Goal: Complete application form

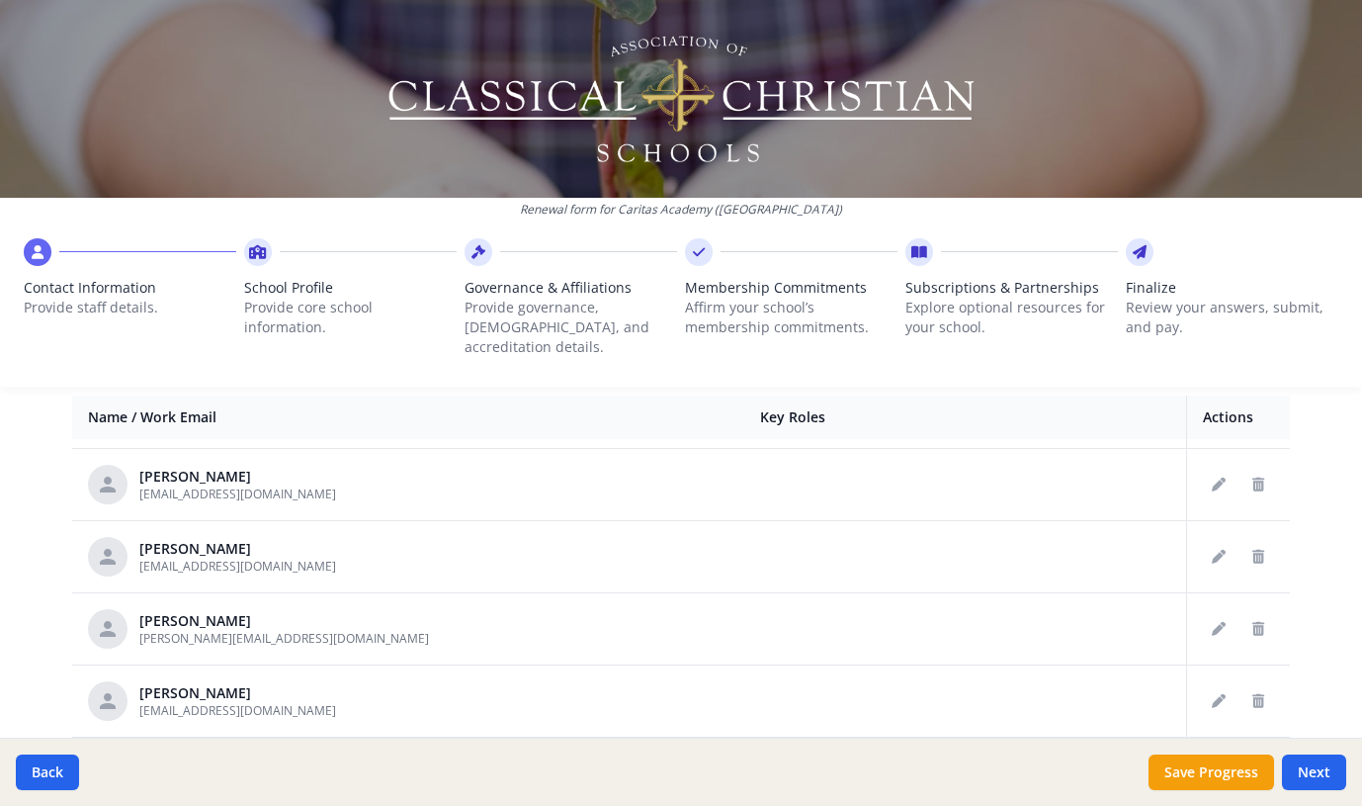
scroll to position [731, 0]
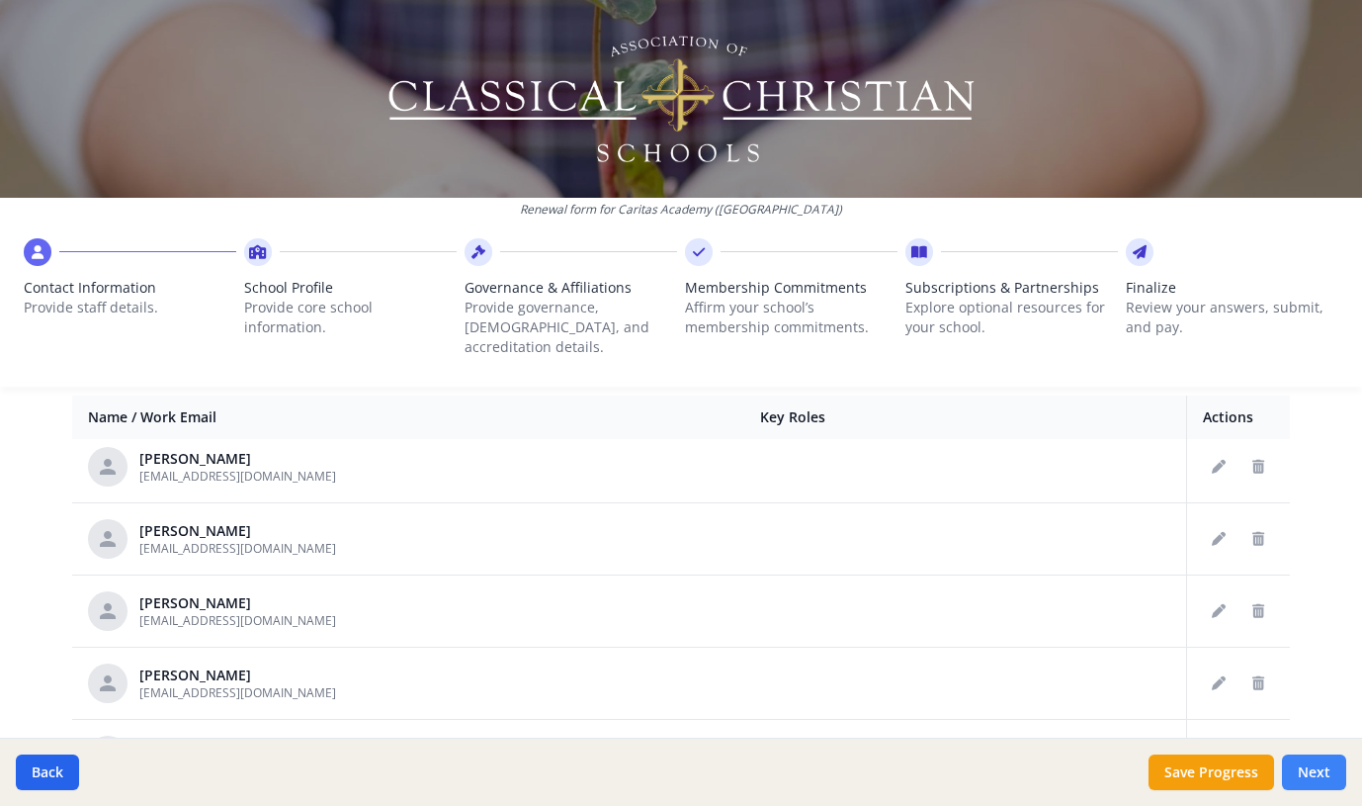
click at [1321, 772] on button "Next" at bounding box center [1314, 772] width 64 height 36
type input "(480) 808-0557"
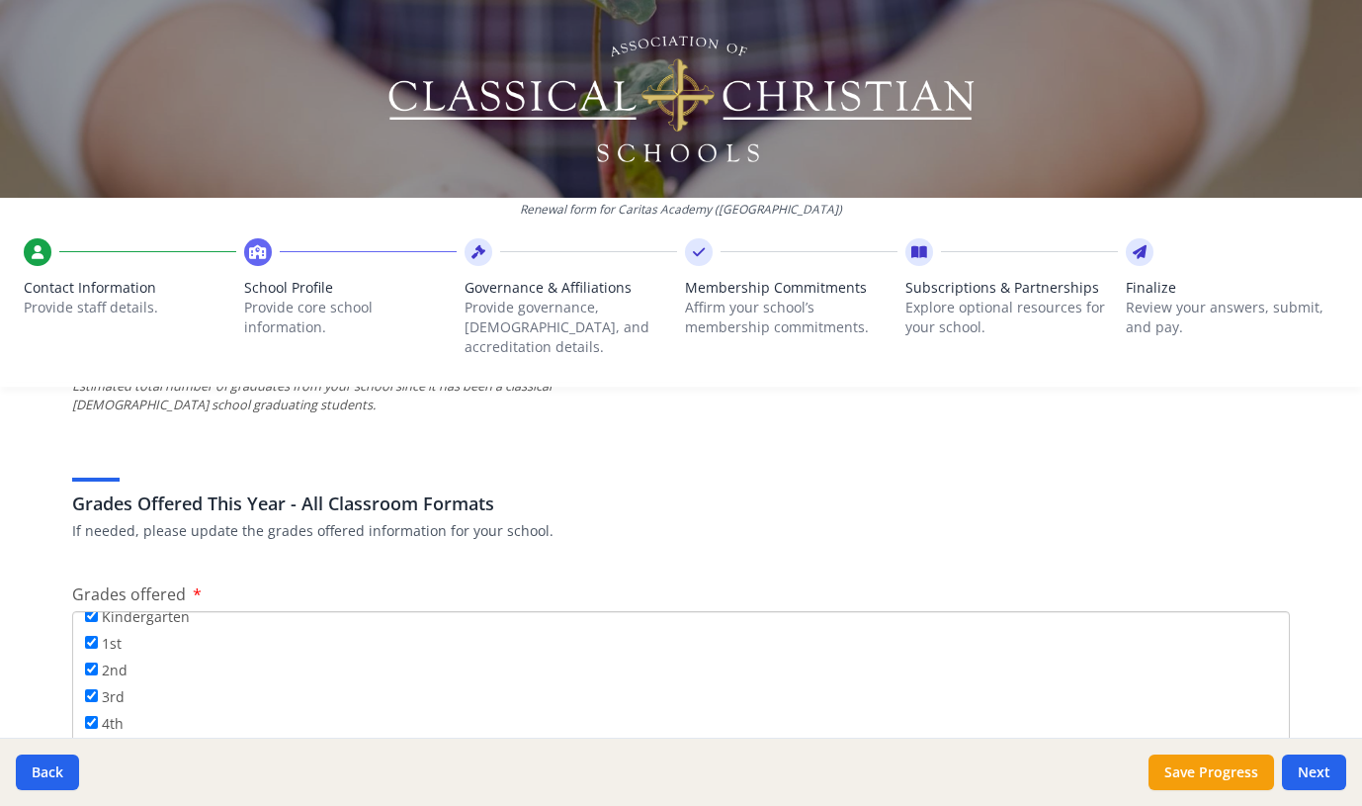
scroll to position [232, 0]
click at [1299, 781] on button "Next" at bounding box center [1314, 772] width 64 height 36
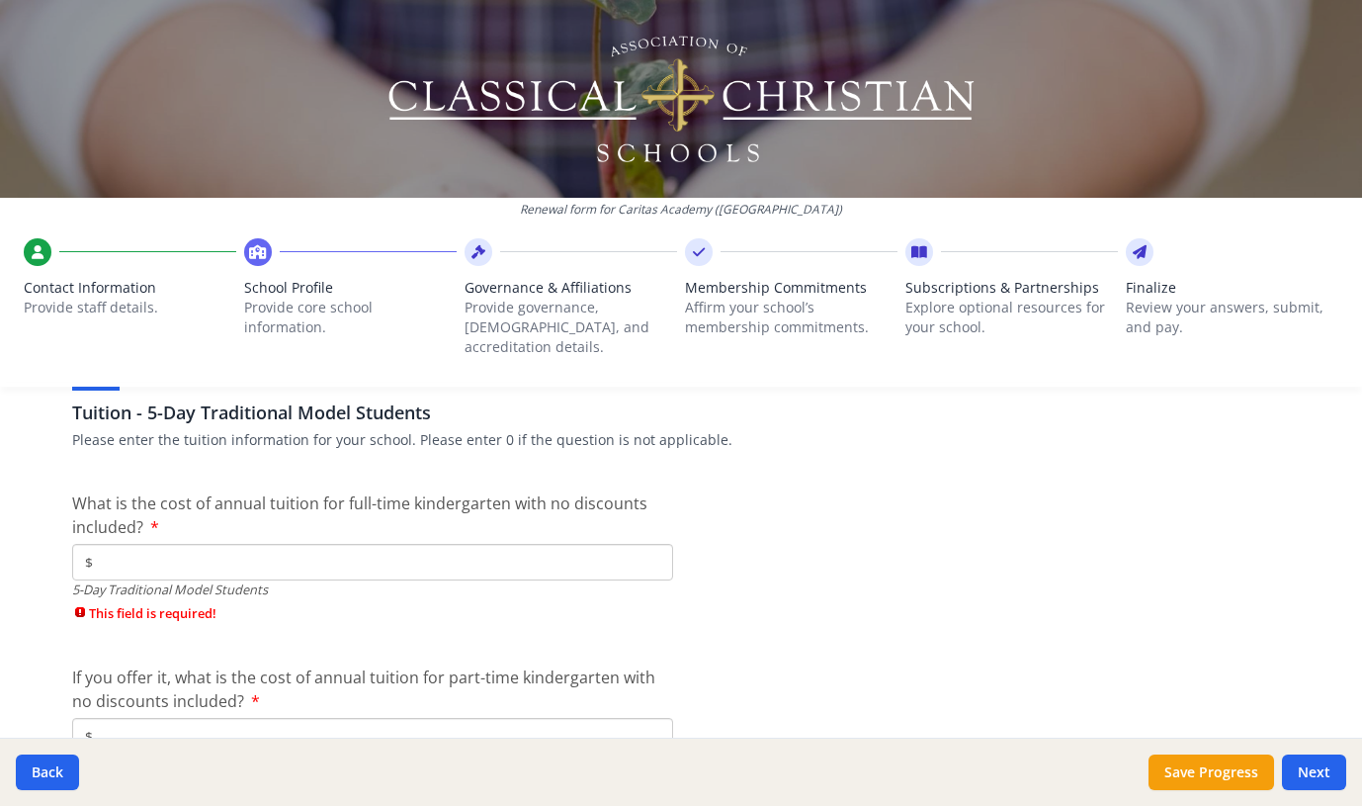
scroll to position [5320, 0]
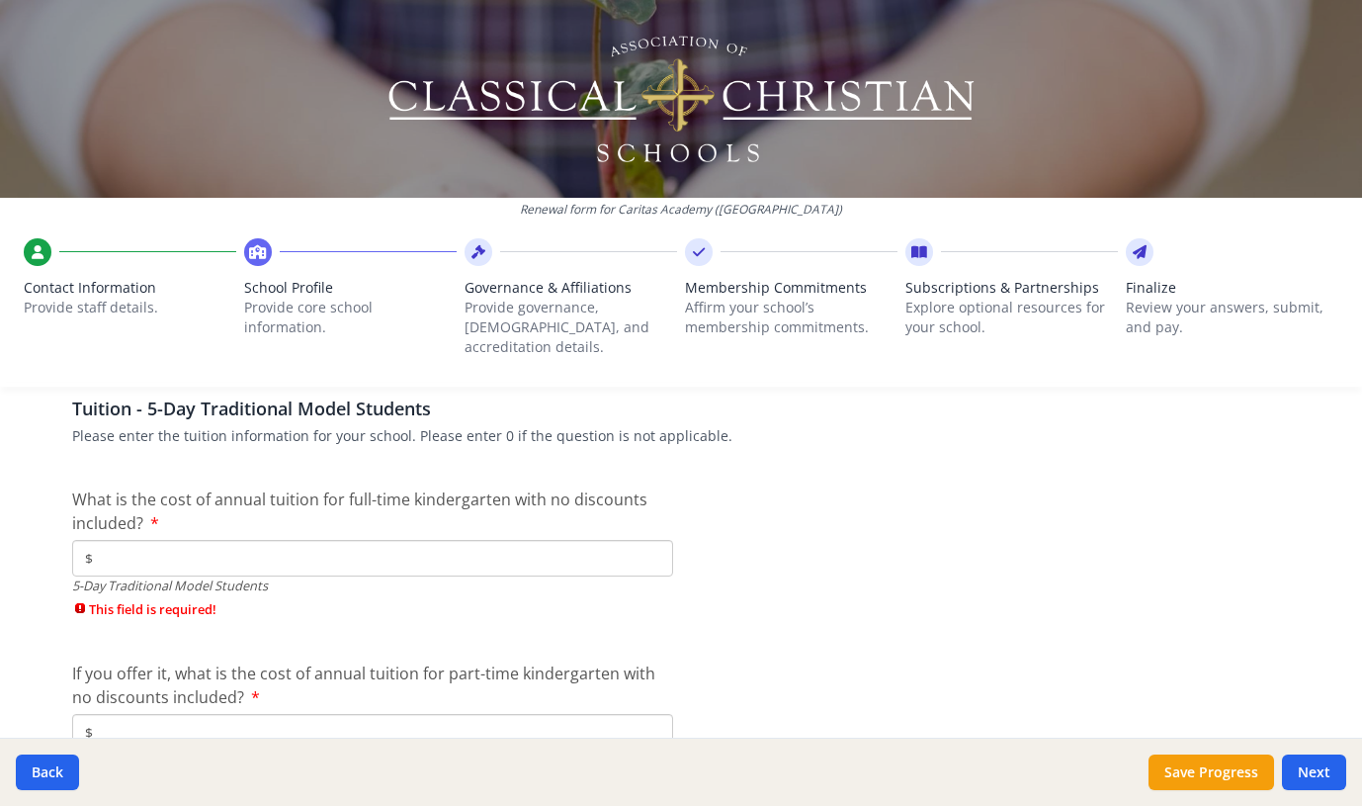
click at [439, 540] on input "$" at bounding box center [372, 558] width 601 height 37
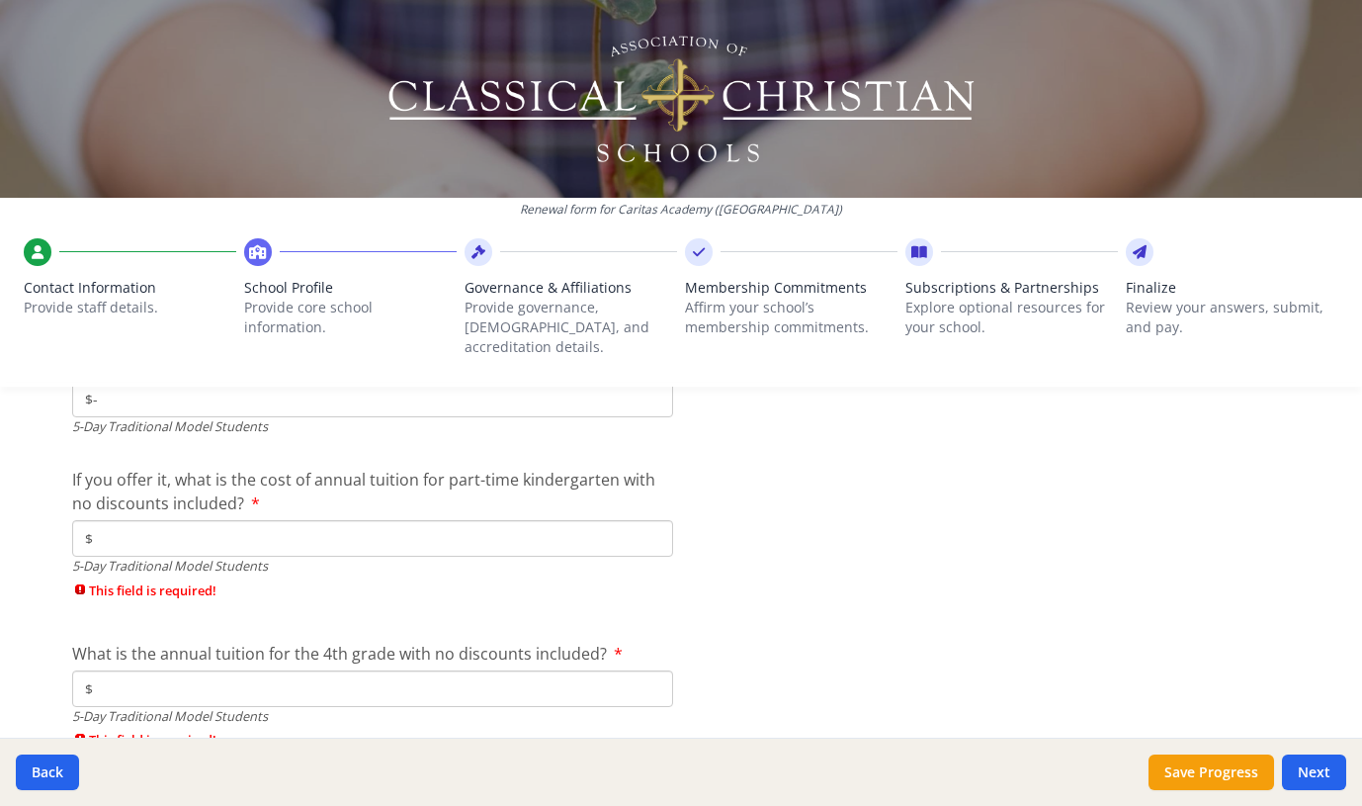
scroll to position [5474, 0]
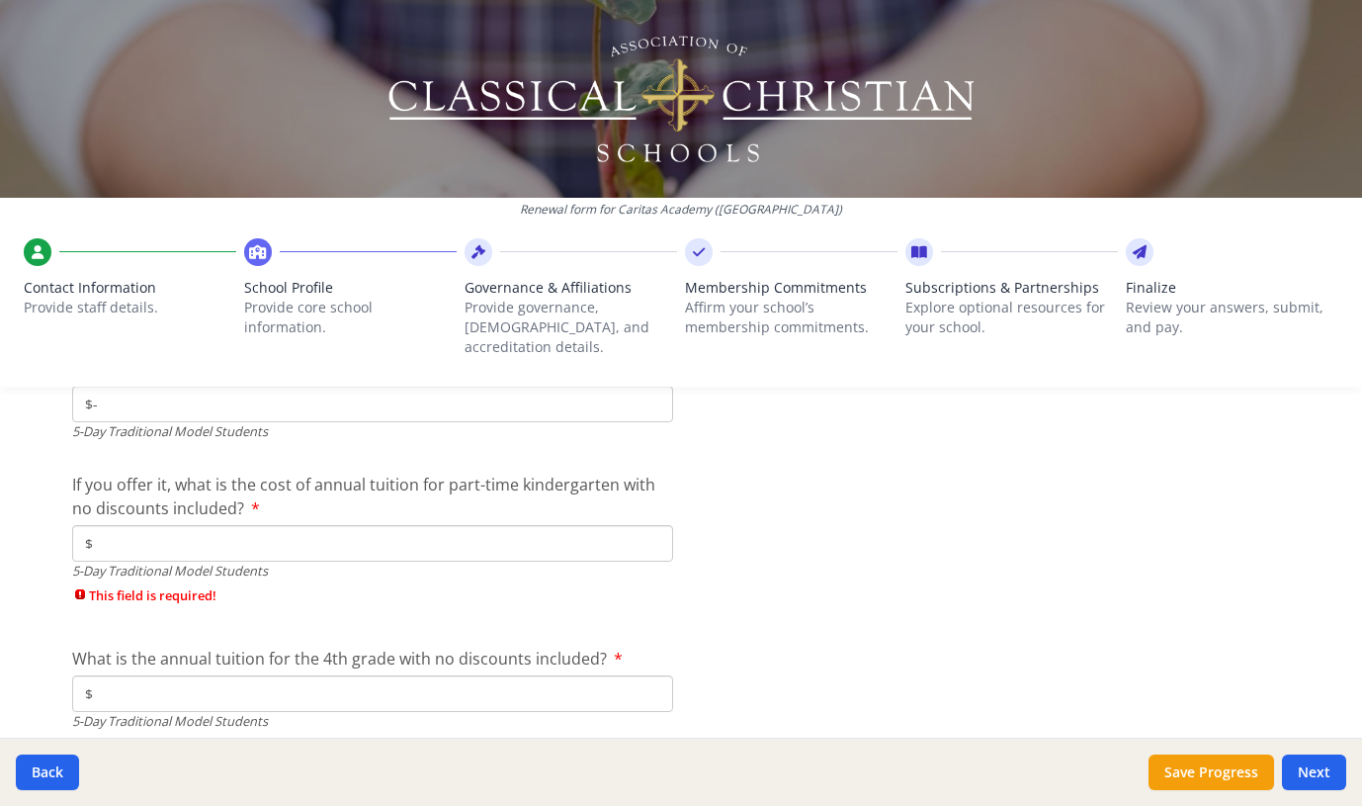
type input "$-"
click at [459, 531] on input "$" at bounding box center [372, 543] width 601 height 37
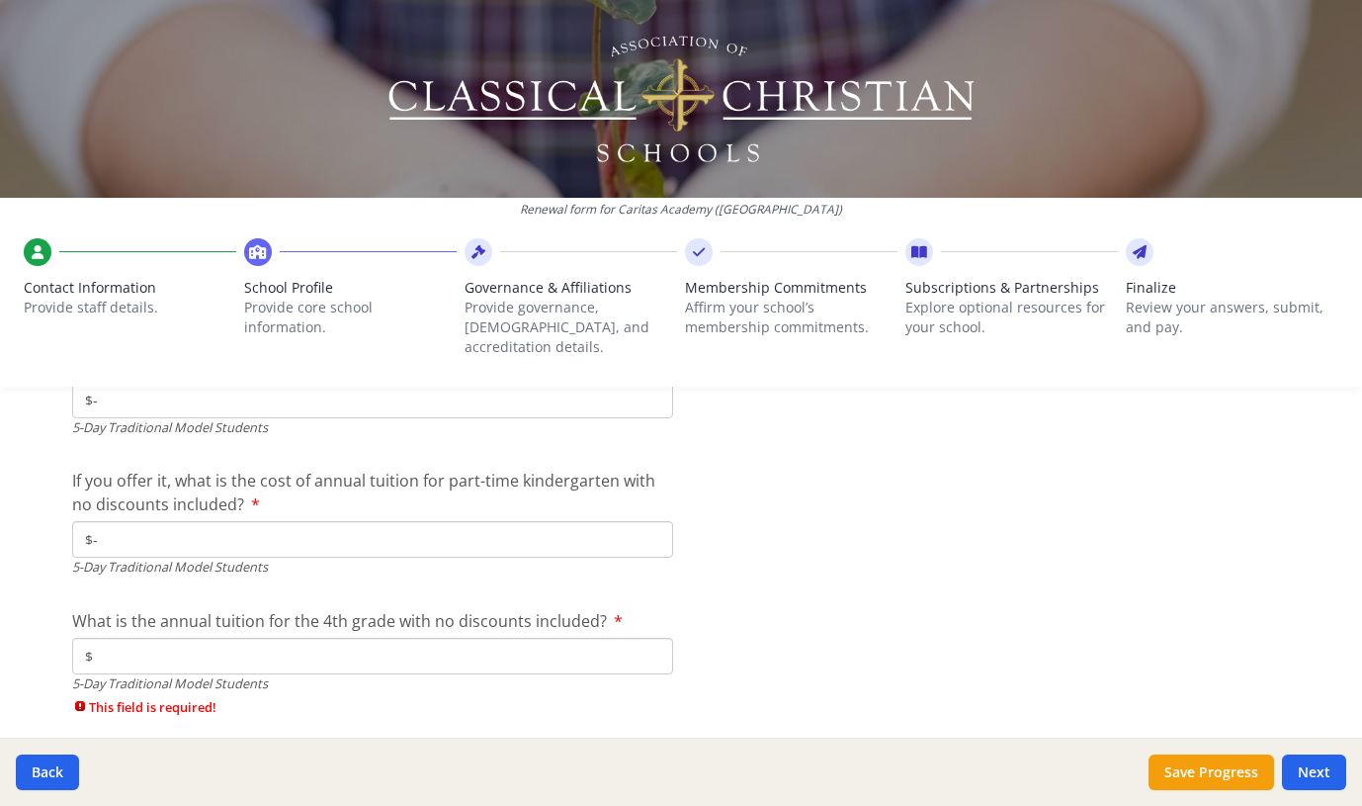
scroll to position [5478, 0]
type input "$-"
click at [441, 638] on input "$" at bounding box center [372, 656] width 601 height 37
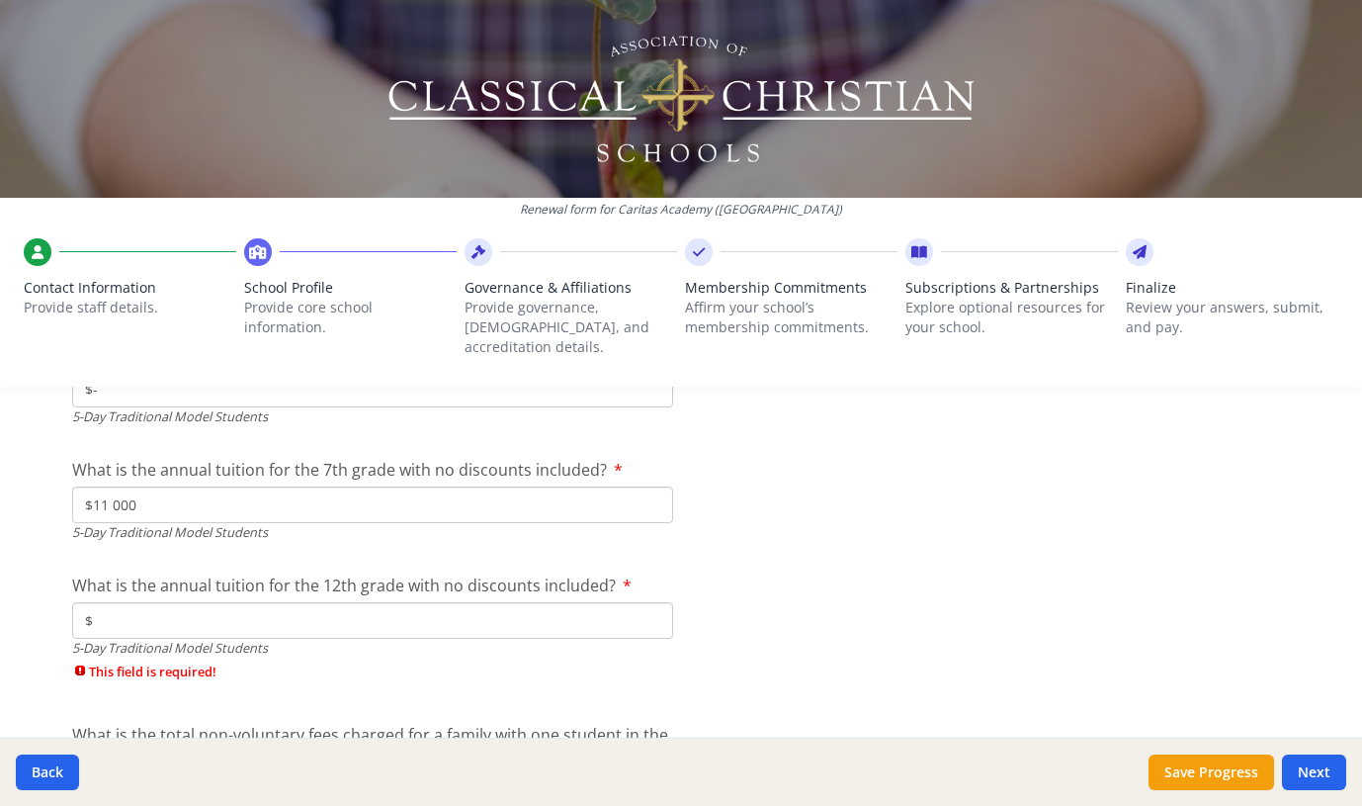
scroll to position [5797, 0]
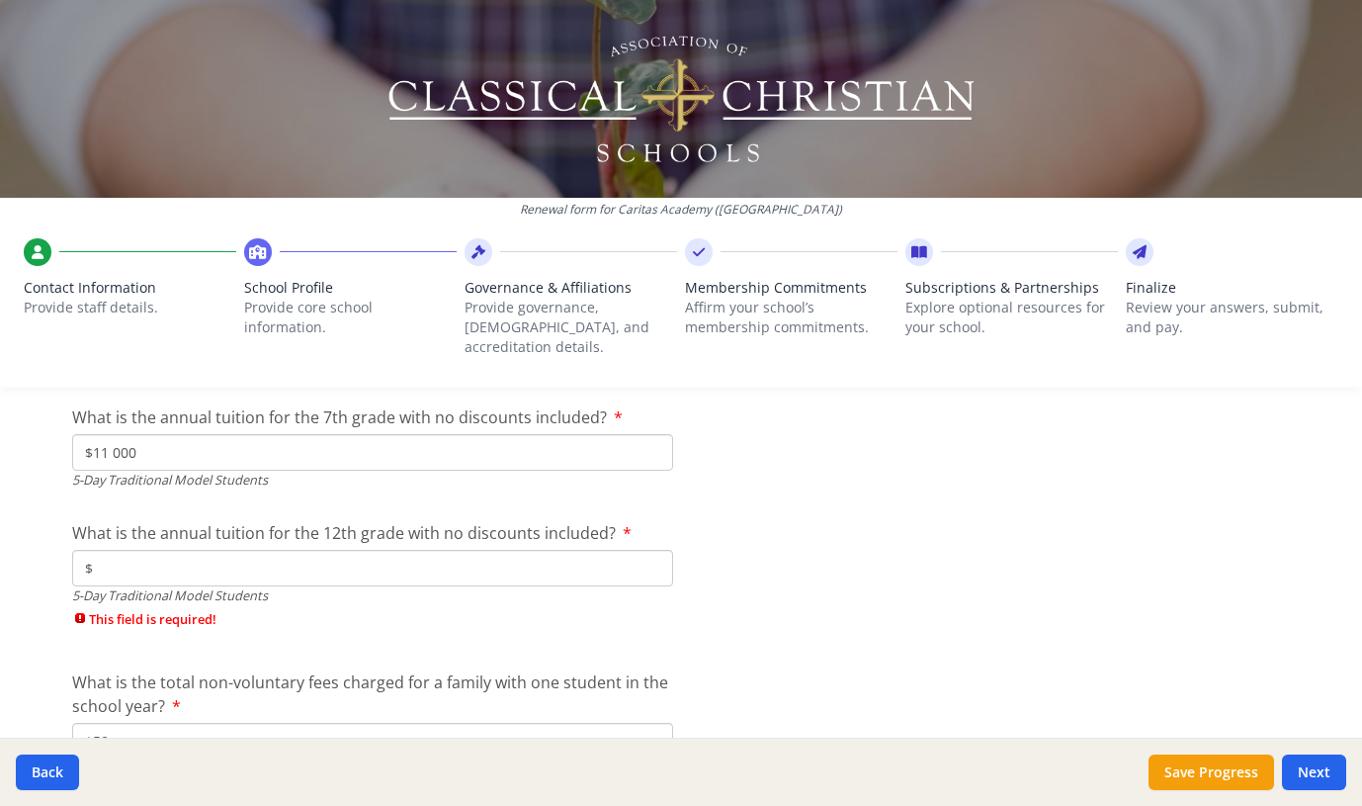
type input "$-"
click at [444, 550] on input "$" at bounding box center [372, 568] width 601 height 37
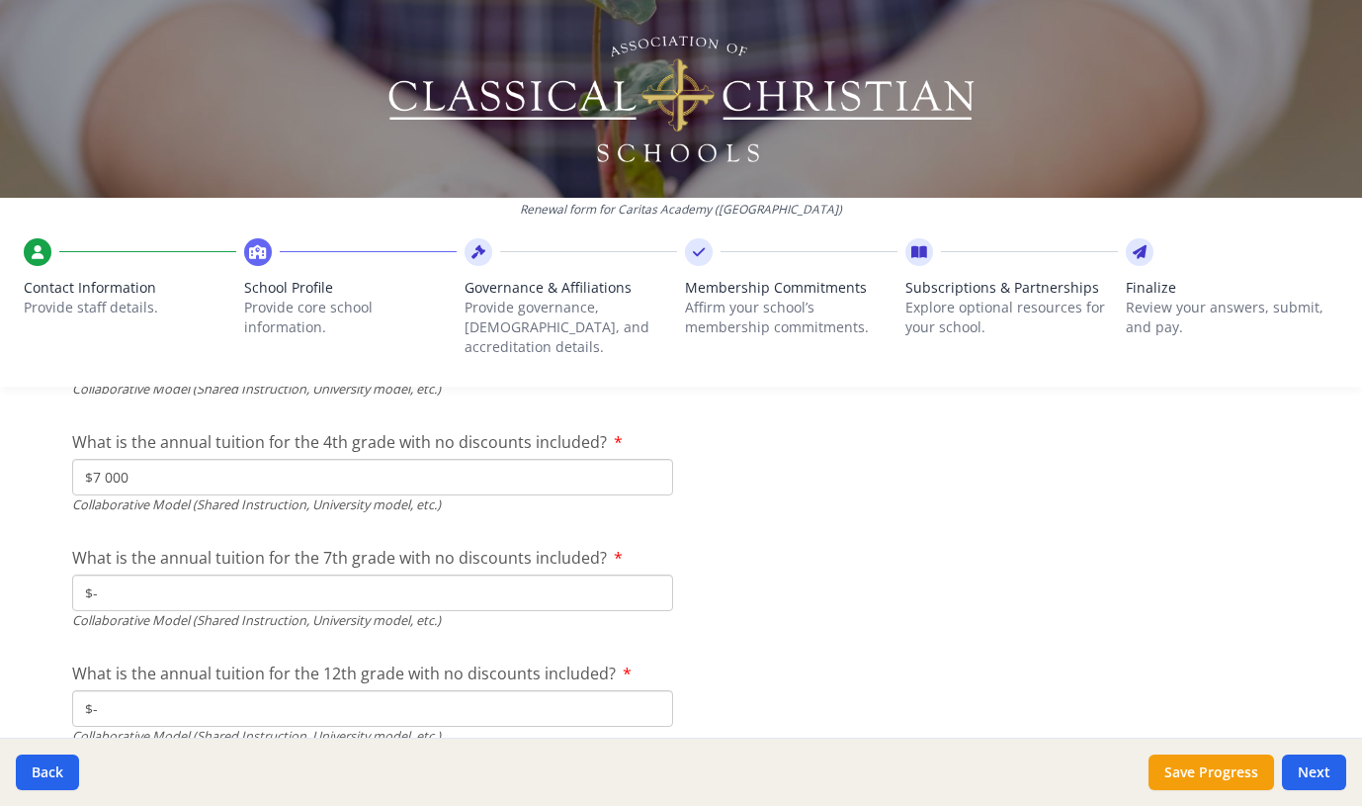
scroll to position [6564, 0]
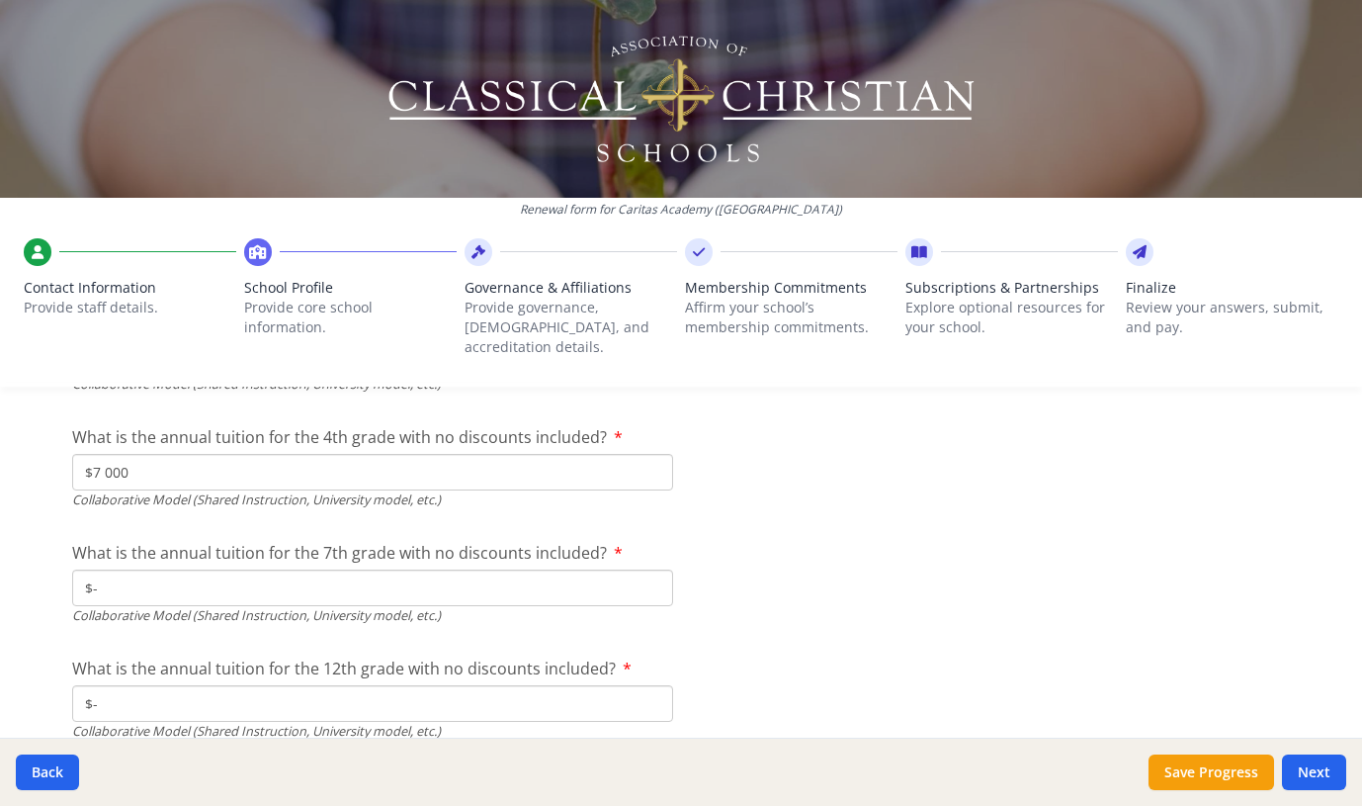
type input "$-"
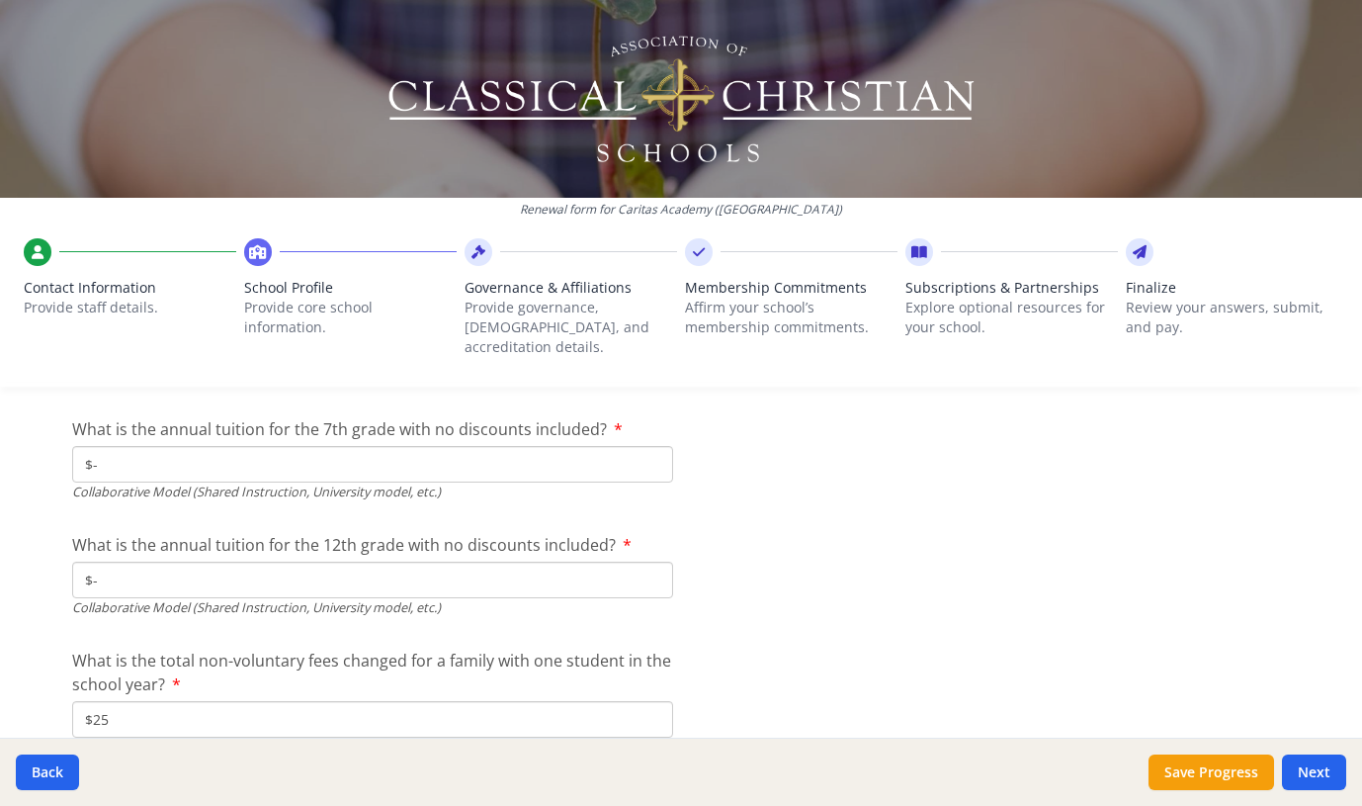
scroll to position [6769, 0]
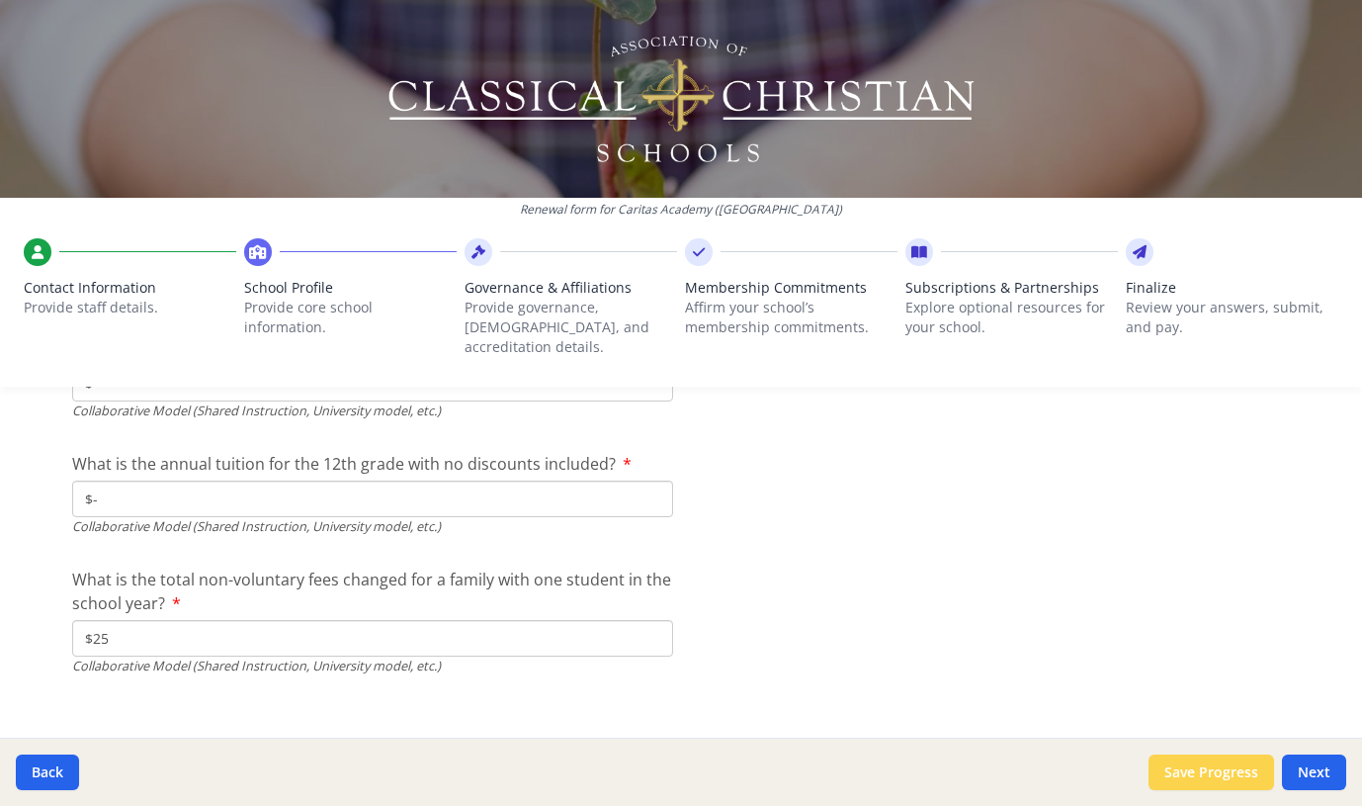
click at [1245, 778] on button "Save Progress" at bounding box center [1212, 772] width 126 height 36
type input "11000"
type input "50"
type input "25"
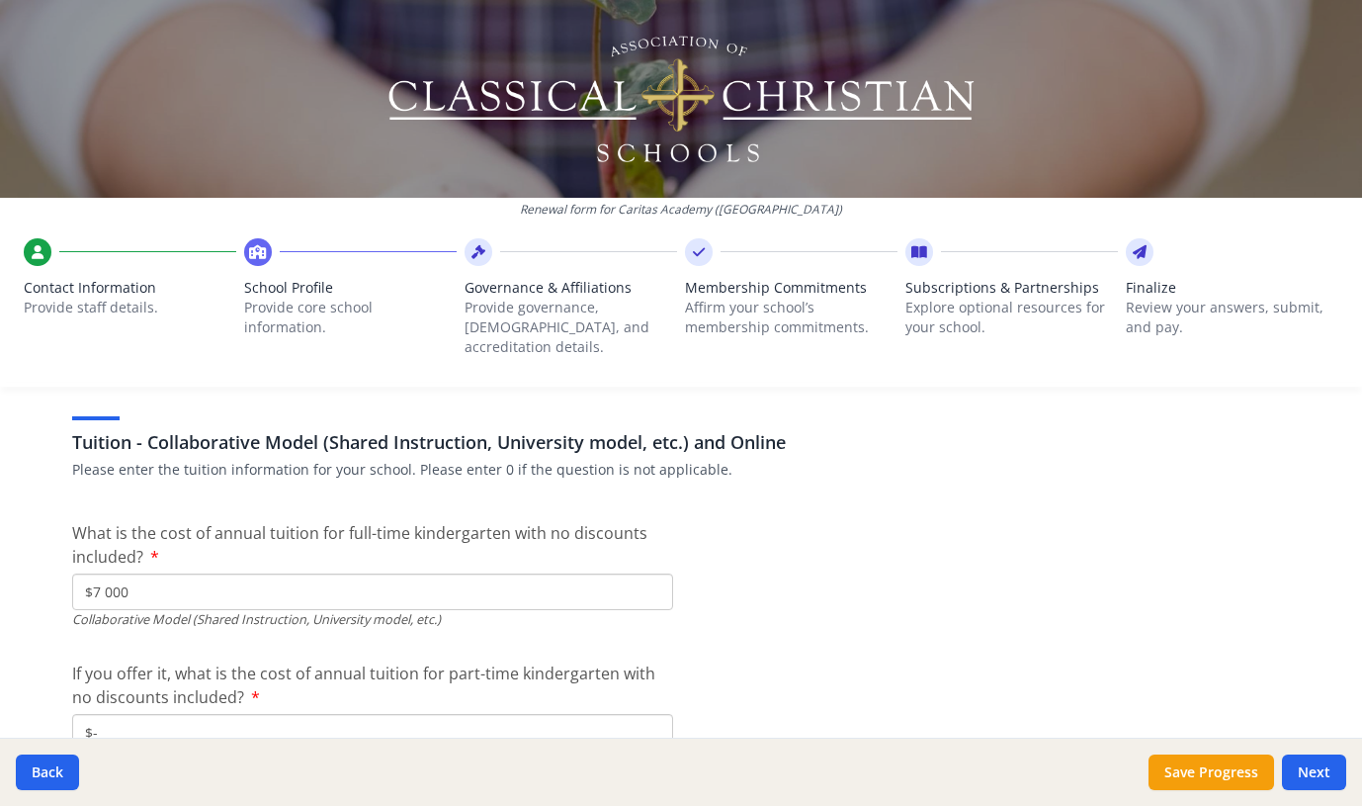
scroll to position [6200, 0]
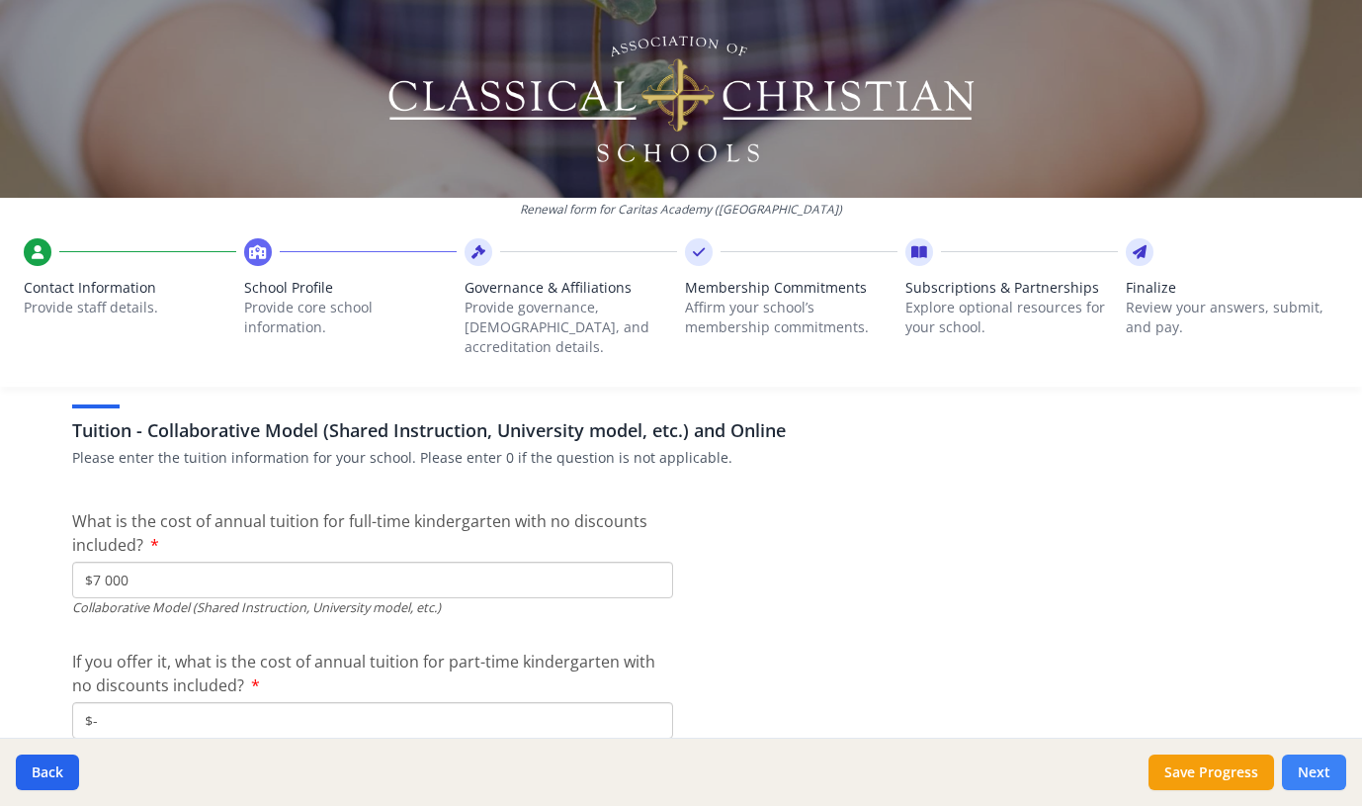
click at [1331, 756] on button "Next" at bounding box center [1314, 772] width 64 height 36
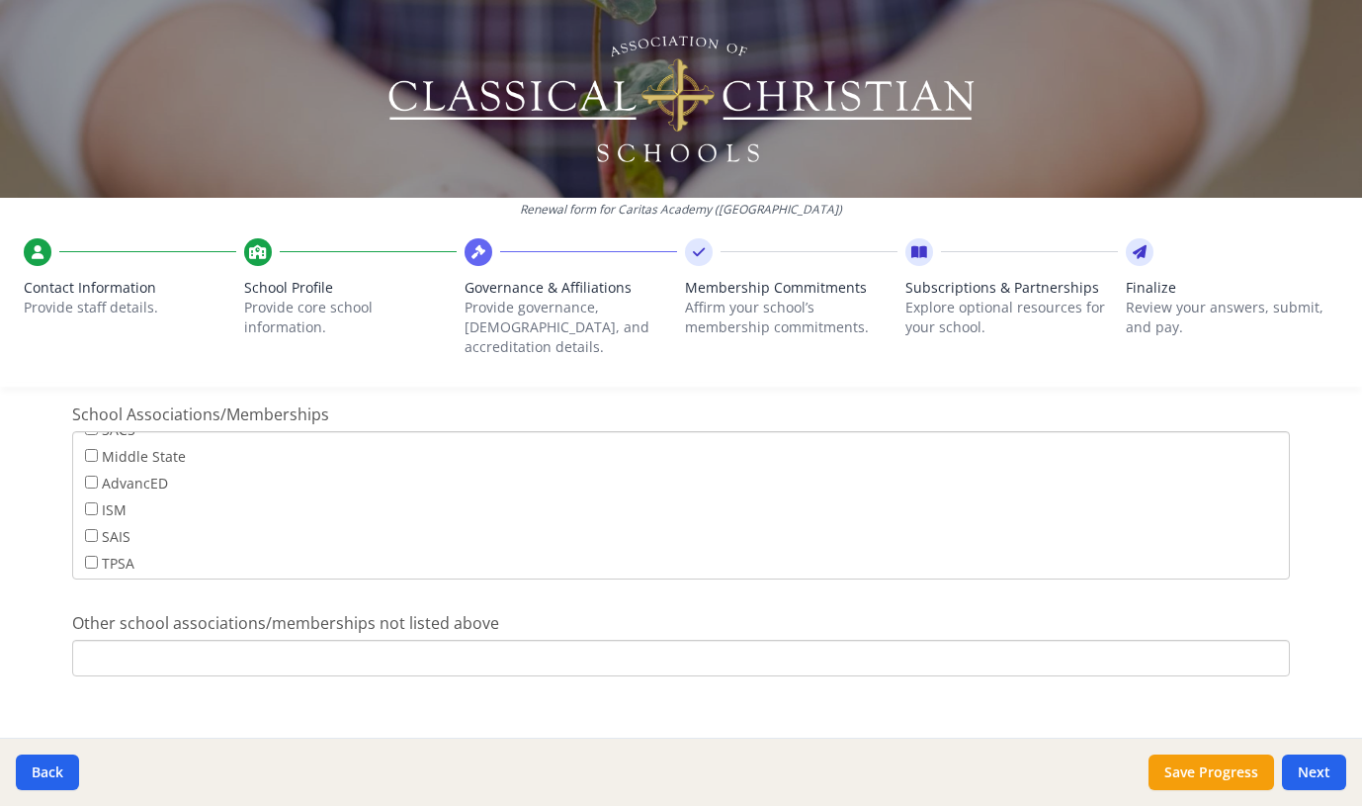
scroll to position [1267, 0]
click at [1318, 758] on button "Next" at bounding box center [1314, 772] width 64 height 36
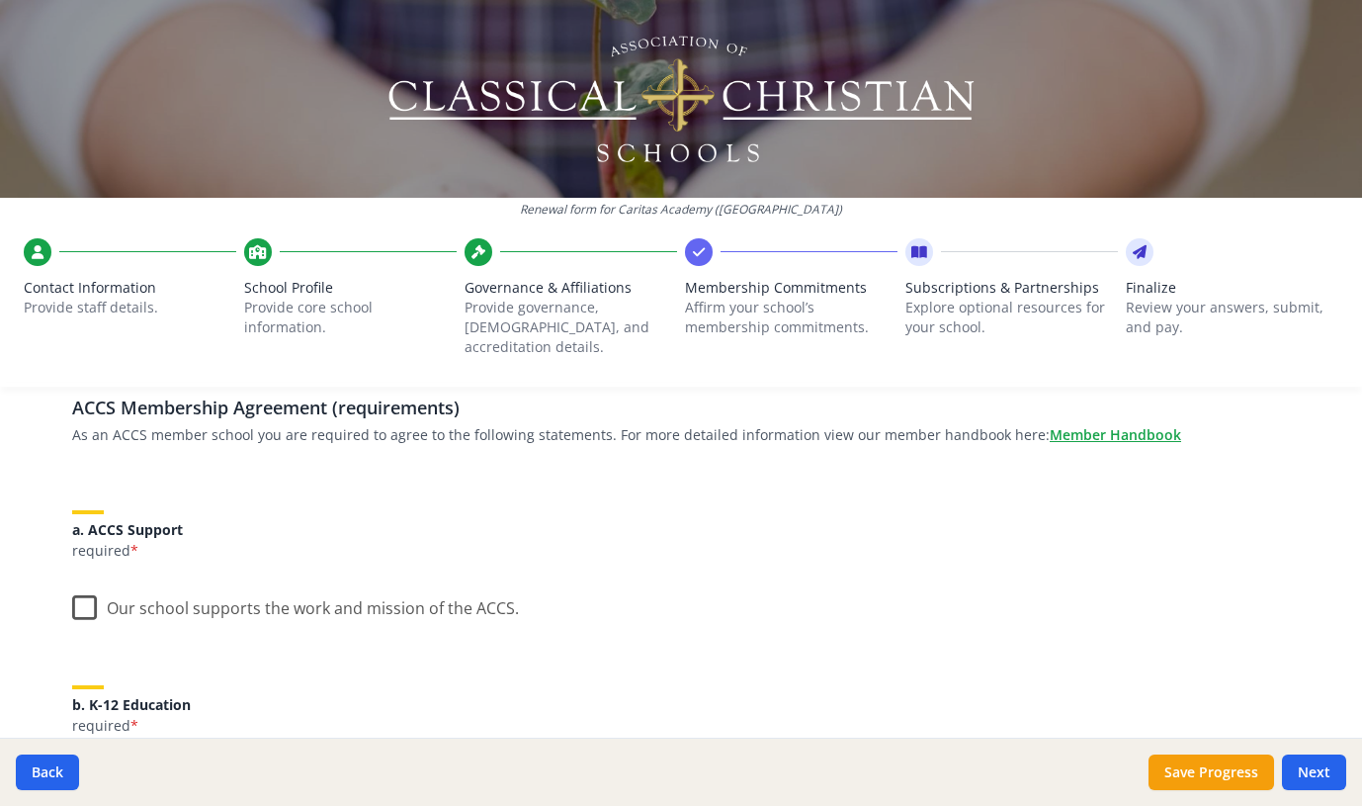
scroll to position [163, 0]
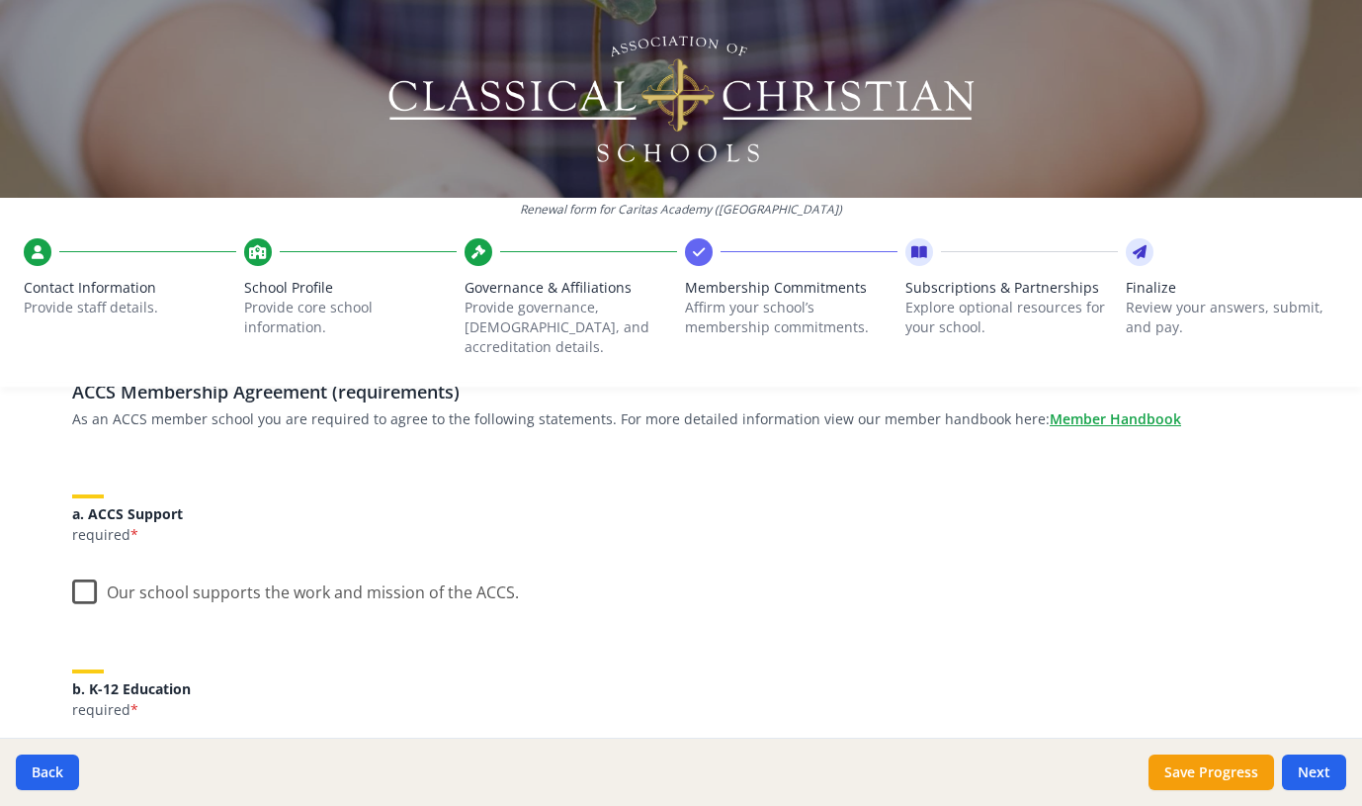
click at [72, 569] on label "Our school supports the work and mission of the ACCS." at bounding box center [295, 587] width 447 height 43
click at [0, 0] on input "Our school supports the work and mission of the ACCS." at bounding box center [0, 0] width 0 height 0
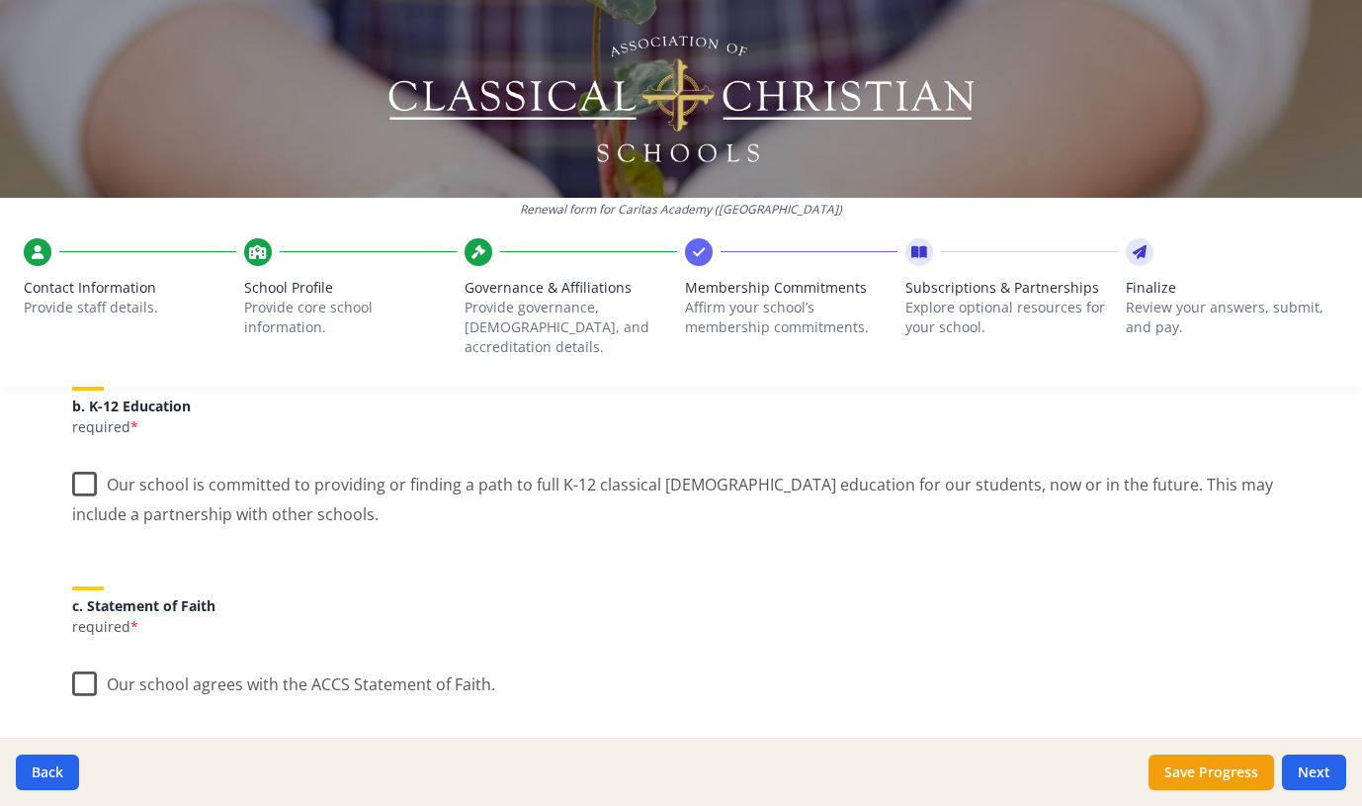
scroll to position [491, 0]
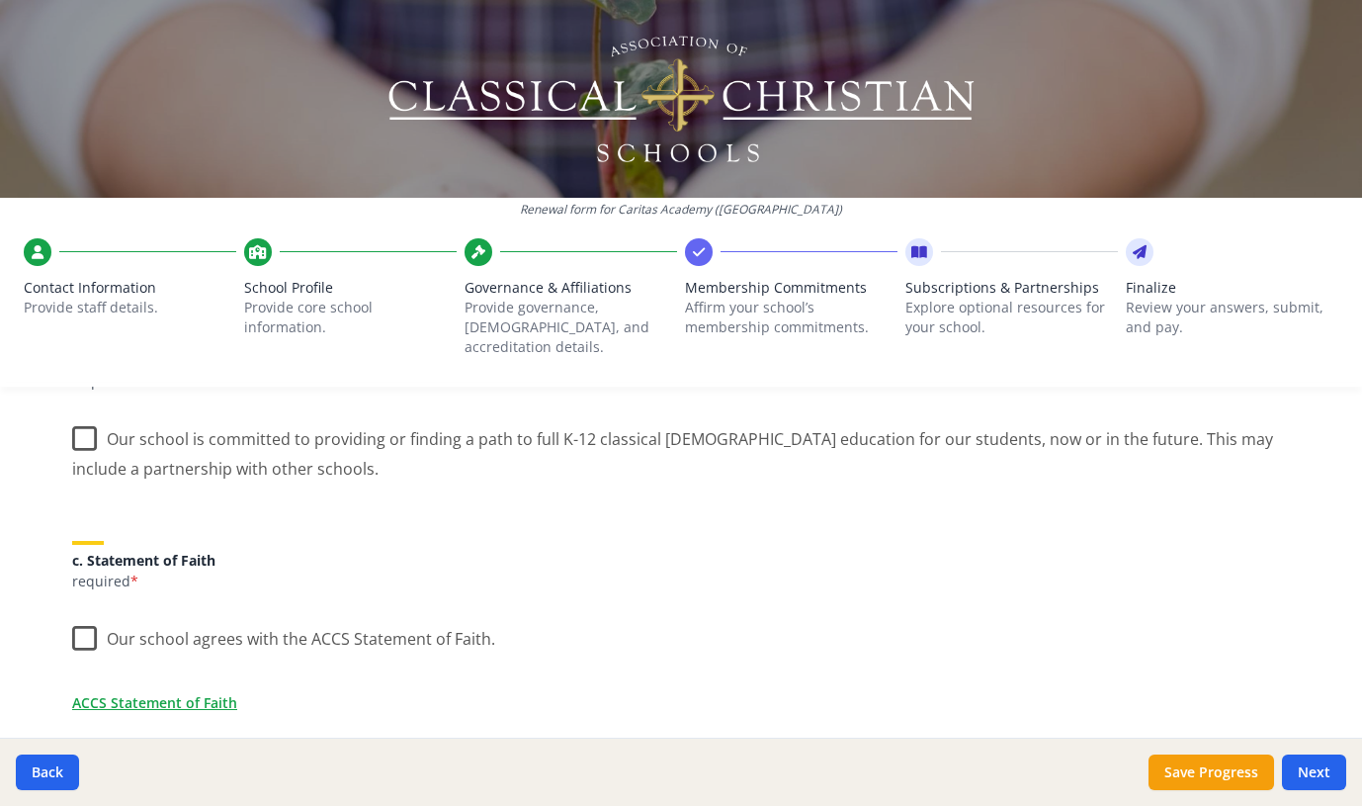
click at [79, 417] on label "Our school is committed to providing or finding a path to full K-12 classical C…" at bounding box center [681, 446] width 1218 height 66
click at [0, 0] on input "Our school is committed to providing or finding a path to full K-12 classical C…" at bounding box center [0, 0] width 0 height 0
click at [78, 623] on label "Our school agrees with the ACCS Statement of Faith." at bounding box center [283, 634] width 423 height 43
click at [0, 0] on input "Our school agrees with the ACCS Statement of Faith." at bounding box center [0, 0] width 0 height 0
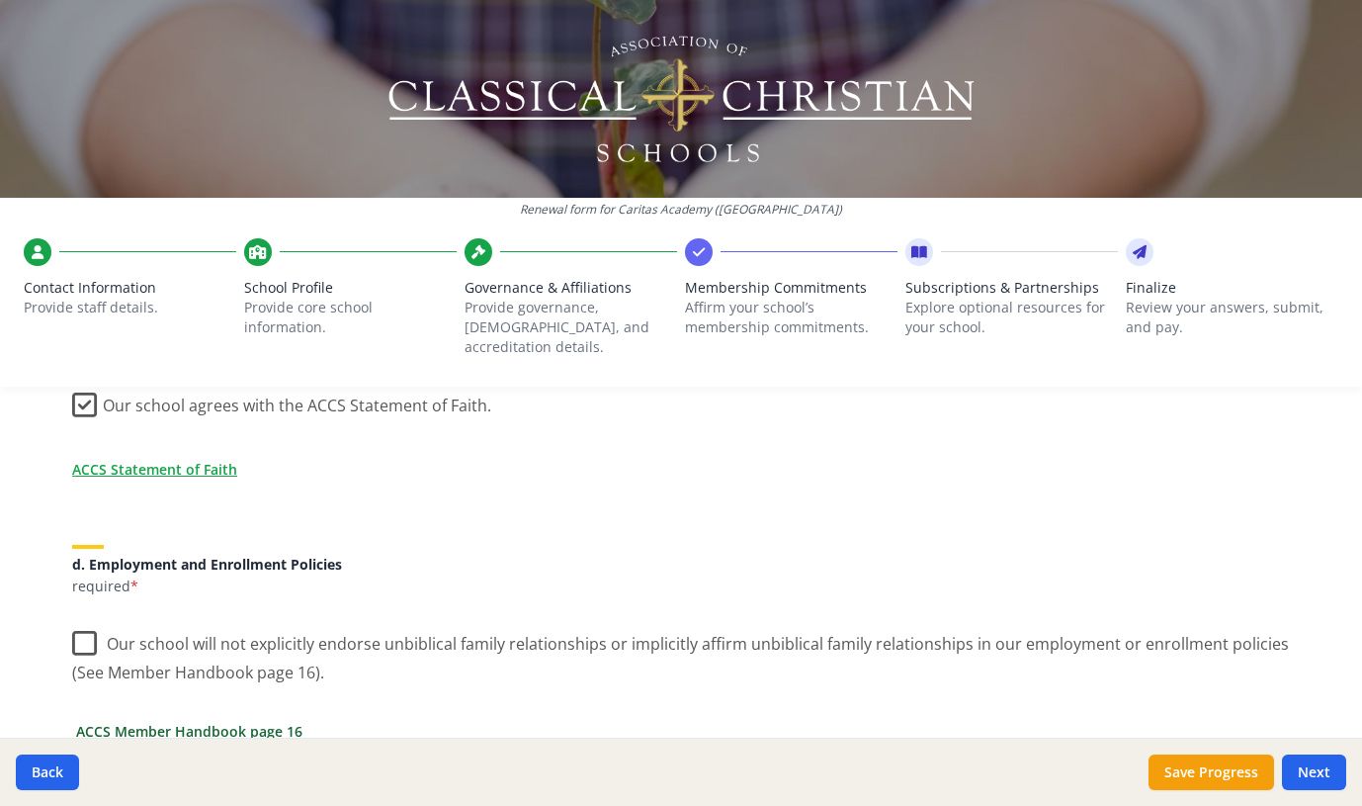
scroll to position [774, 0]
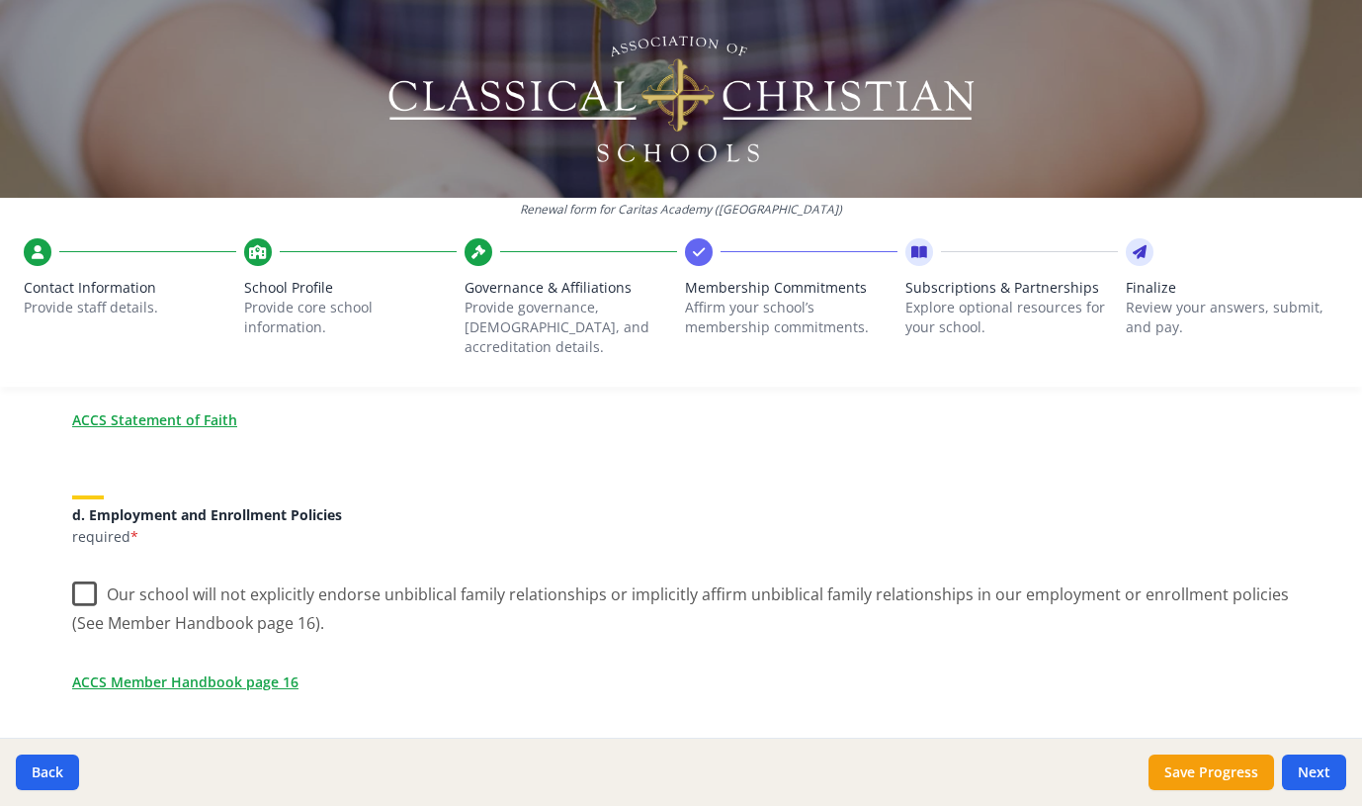
click at [77, 575] on label "Our school will not explicitly endorse unbiblical family relationships or impli…" at bounding box center [681, 601] width 1218 height 66
click at [0, 0] on input "Our school will not explicitly endorse unbiblical family relationships or impli…" at bounding box center [0, 0] width 0 height 0
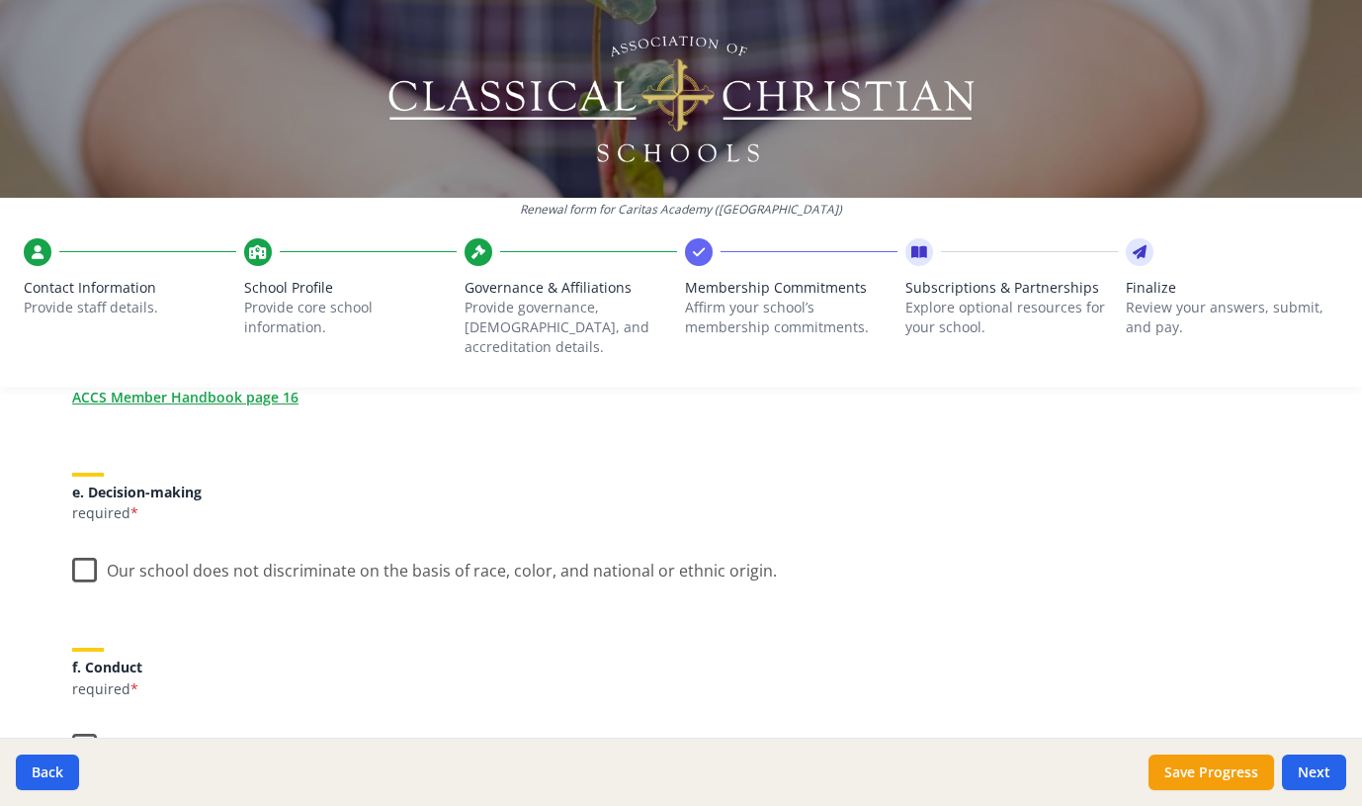
scroll to position [1093, 0]
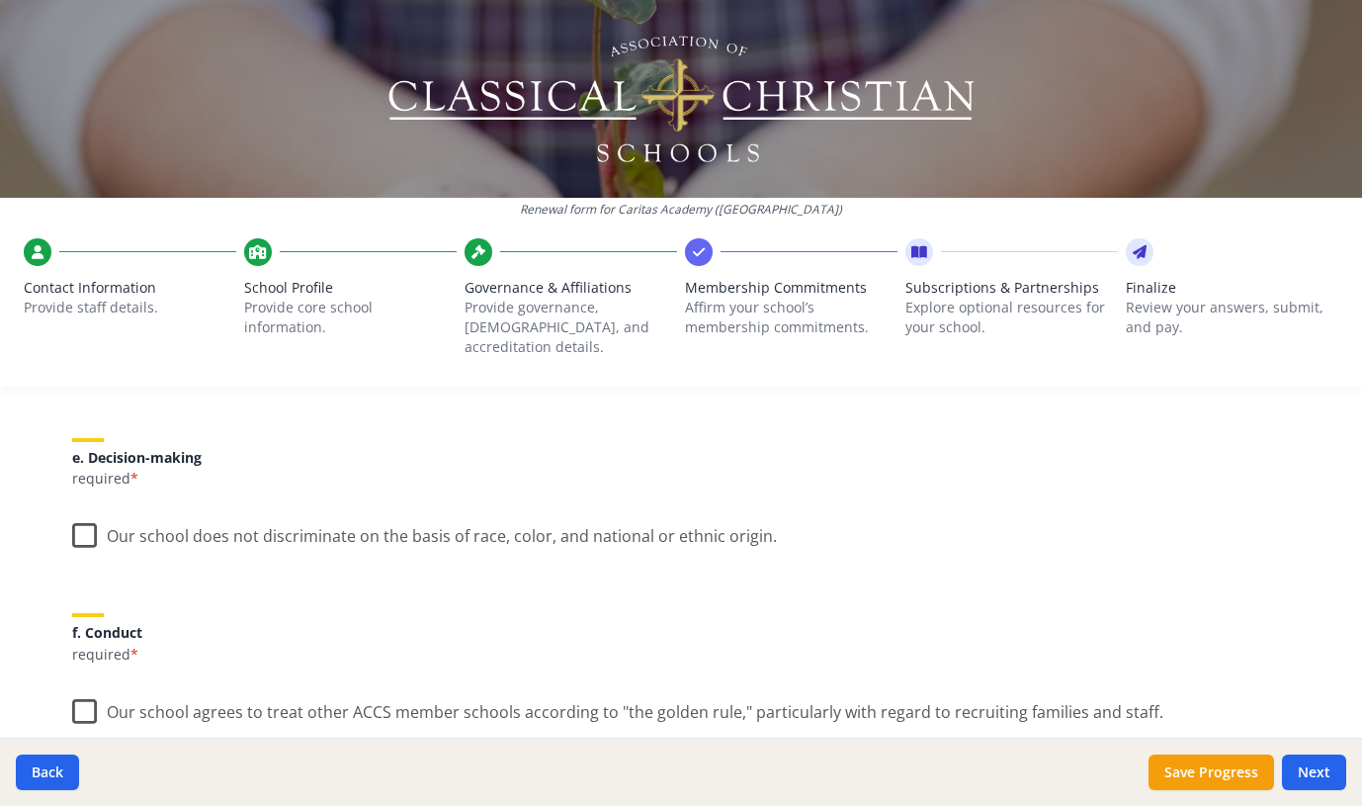
click at [78, 510] on label "Our school does not discriminate on the basis of race, color, and national or e…" at bounding box center [424, 531] width 705 height 43
click at [0, 0] on input "Our school does not discriminate on the basis of race, color, and national or e…" at bounding box center [0, 0] width 0 height 0
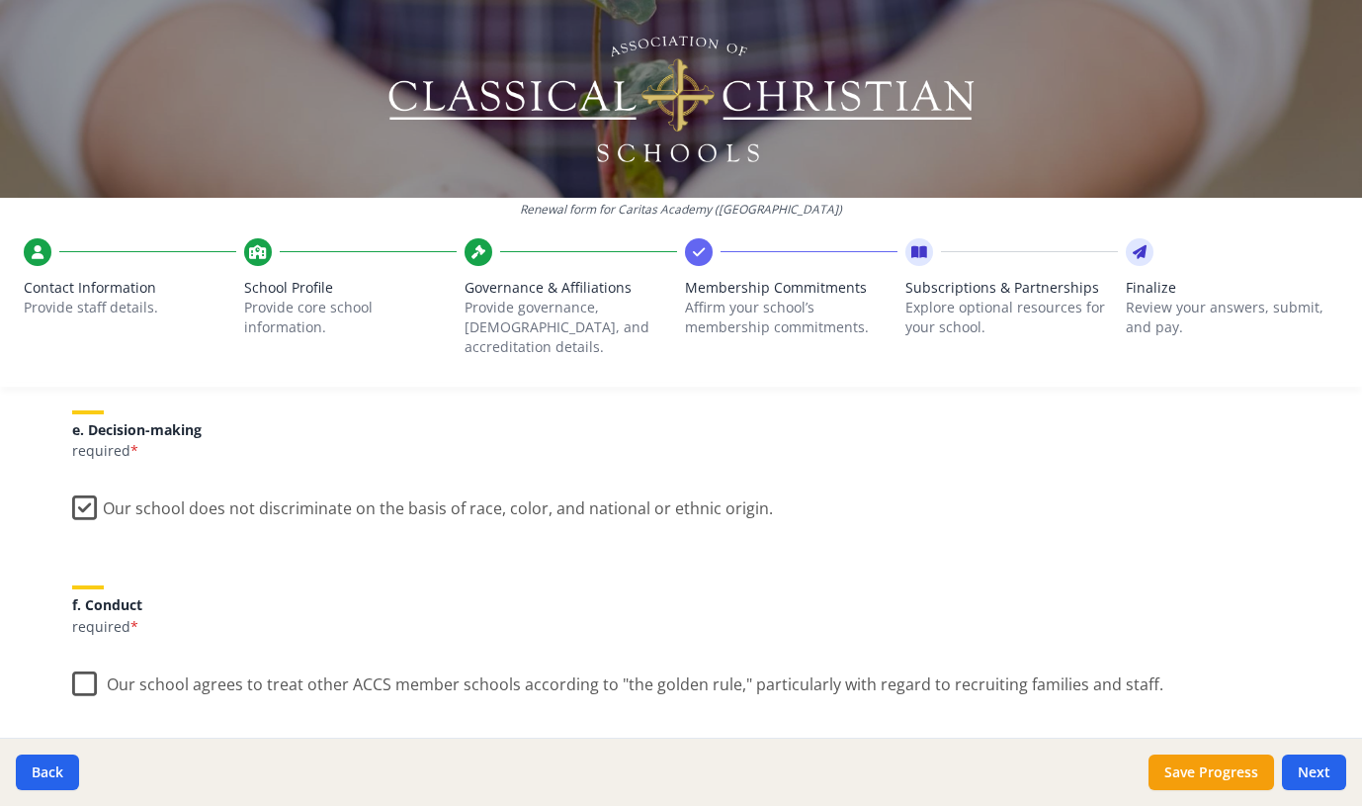
scroll to position [1274, 0]
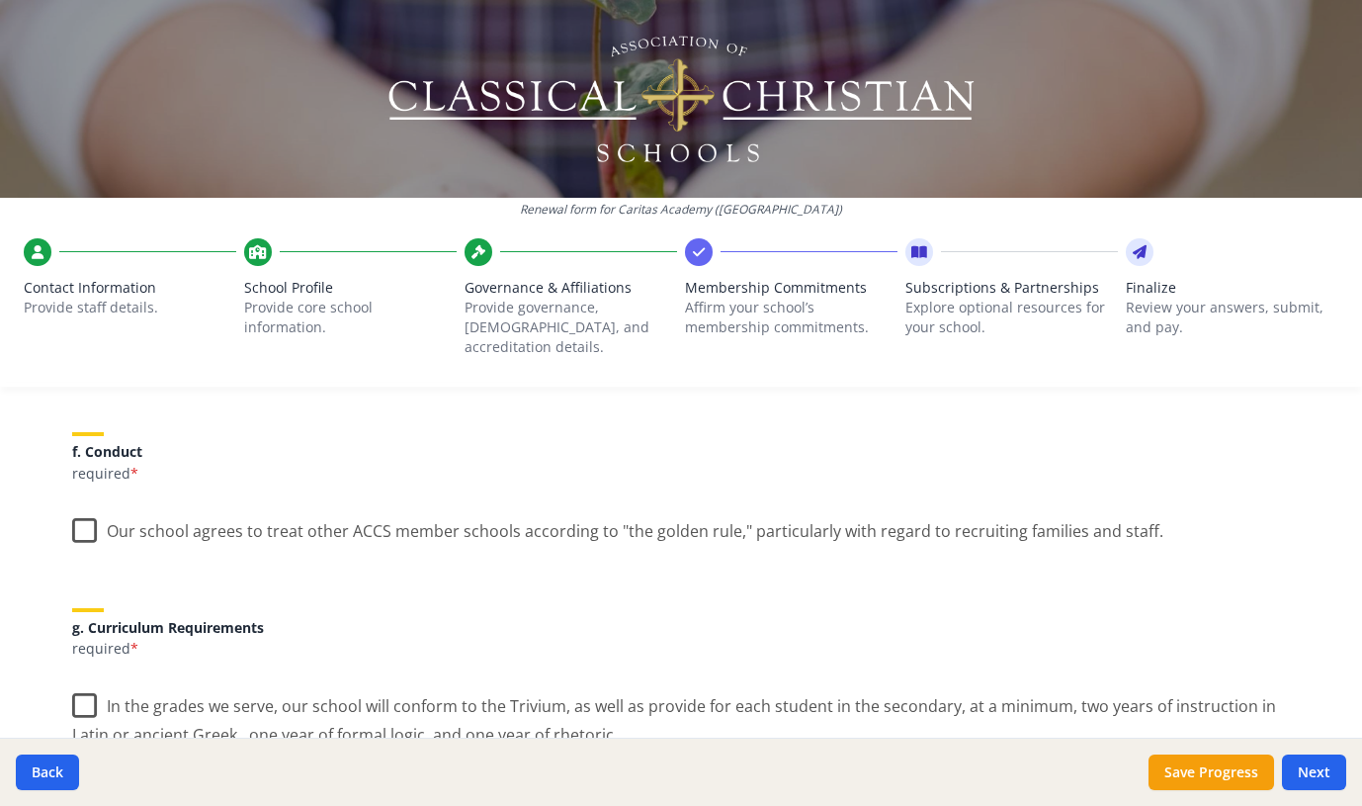
click at [76, 514] on label "Our school agrees to treat other ACCS member schools according to "the golden r…" at bounding box center [617, 526] width 1091 height 43
click at [0, 0] on input "Our school agrees to treat other ACCS member schools according to "the golden r…" at bounding box center [0, 0] width 0 height 0
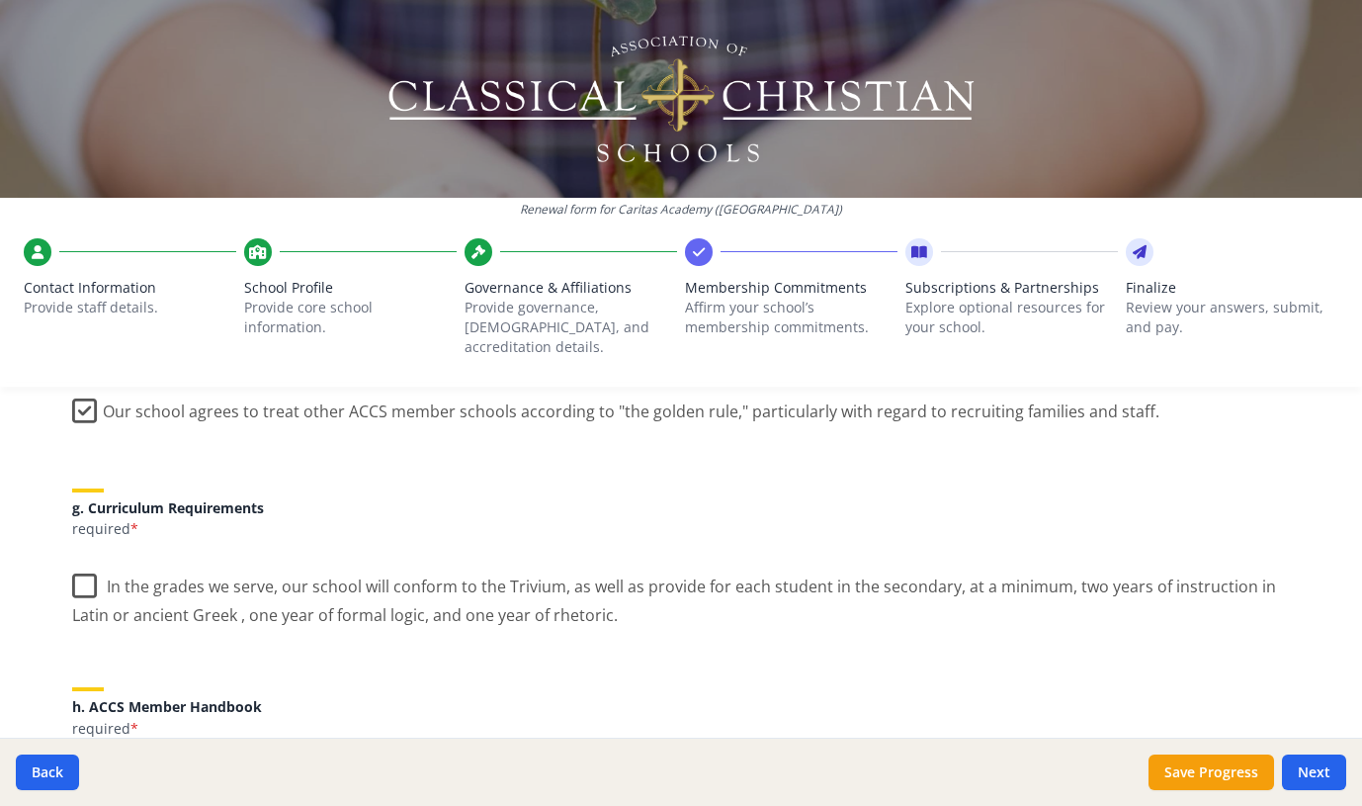
scroll to position [1411, 0]
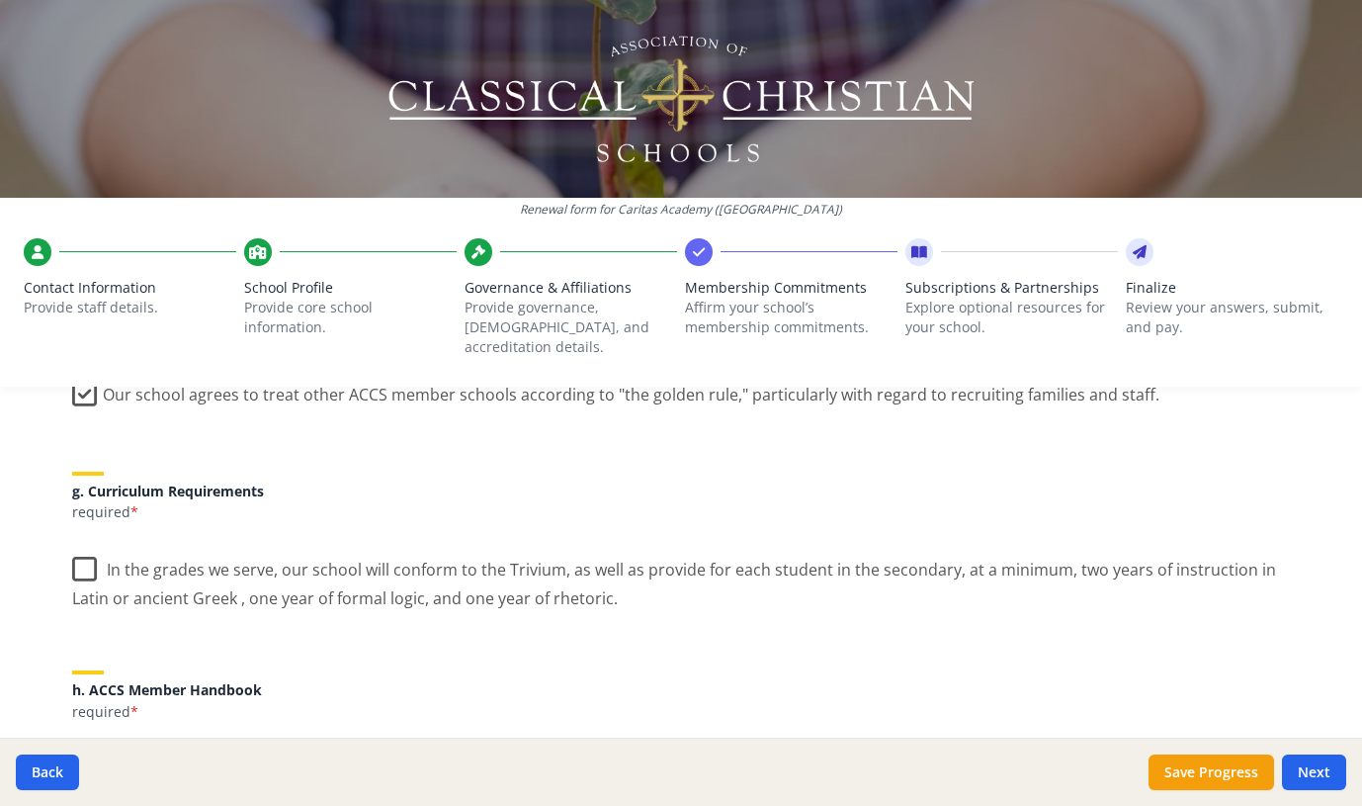
click at [72, 557] on label "In the grades we serve, our school will conform to the Trivium, as well as prov…" at bounding box center [681, 577] width 1218 height 66
click at [0, 0] on input "In the grades we serve, our school will conform to the Trivium, as well as prov…" at bounding box center [0, 0] width 0 height 0
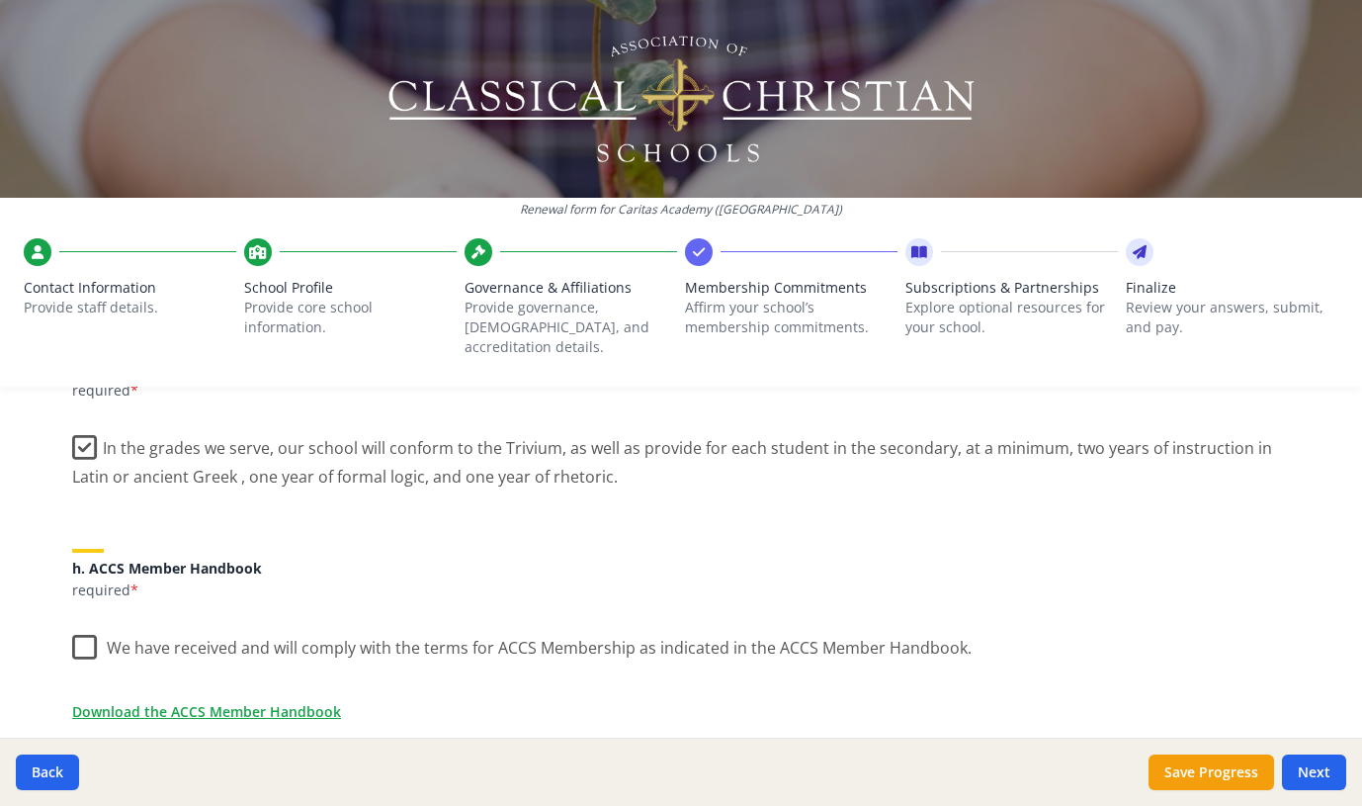
scroll to position [1632, 0]
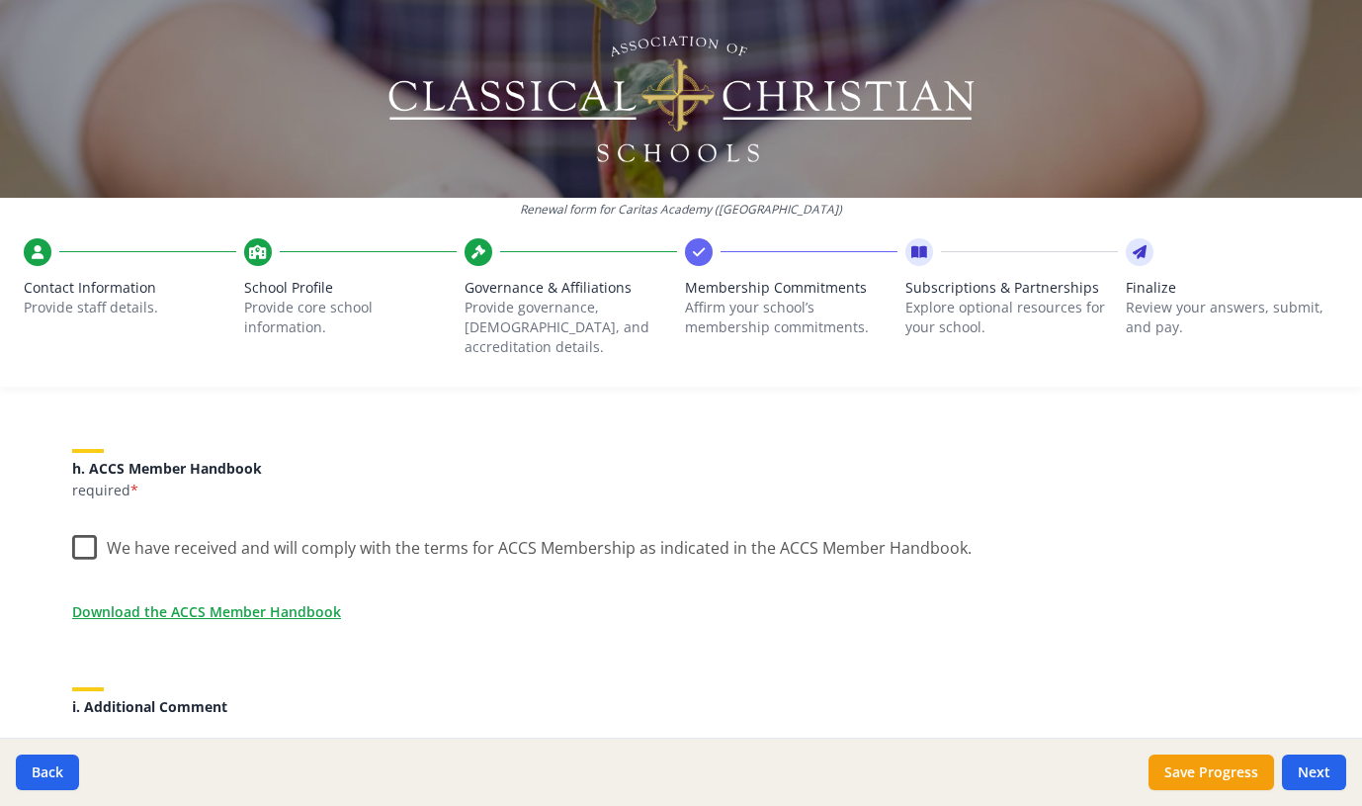
click at [79, 537] on label "We have received and will comply with the terms for ACCS Membership as indicate…" at bounding box center [522, 543] width 900 height 43
click at [0, 0] on input "We have received and will comply with the terms for ACCS Membership as indicate…" at bounding box center [0, 0] width 0 height 0
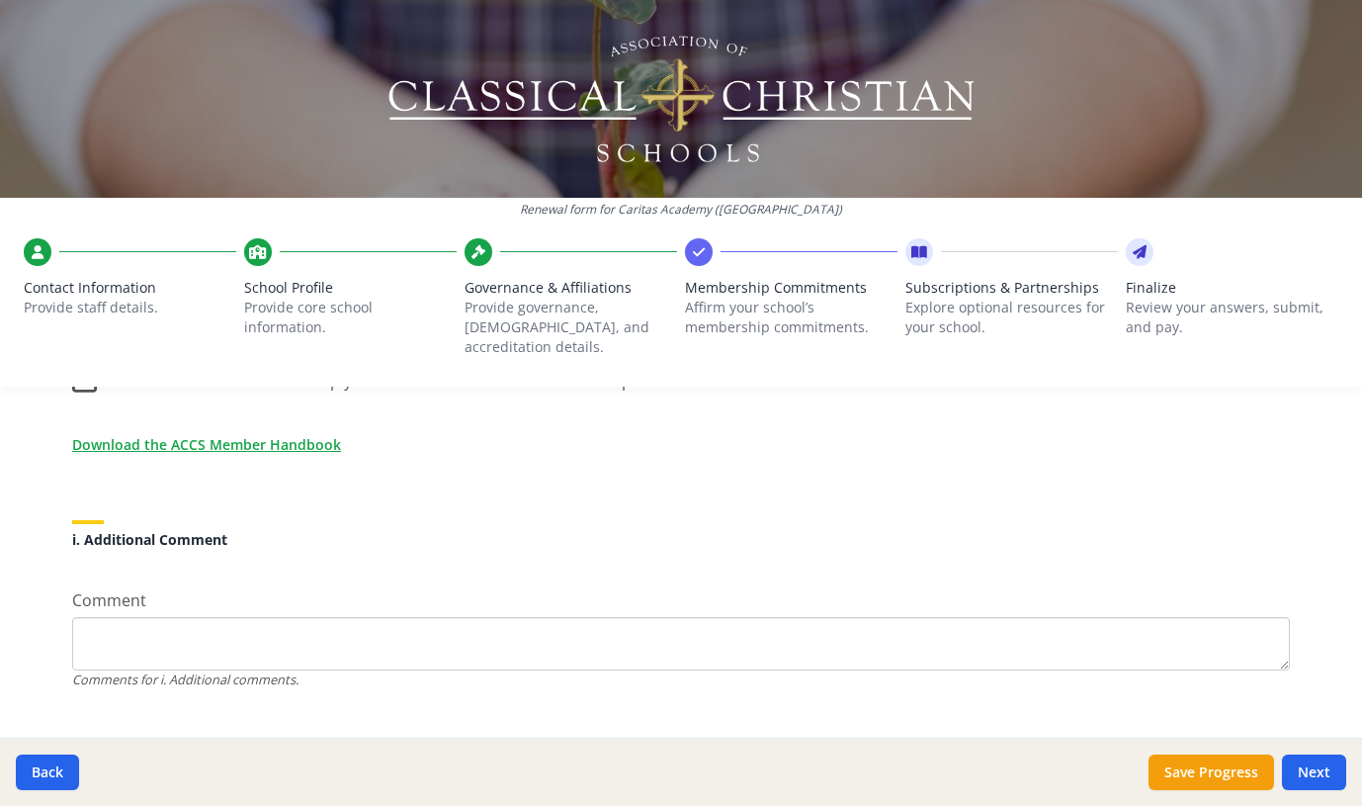
scroll to position [1815, 0]
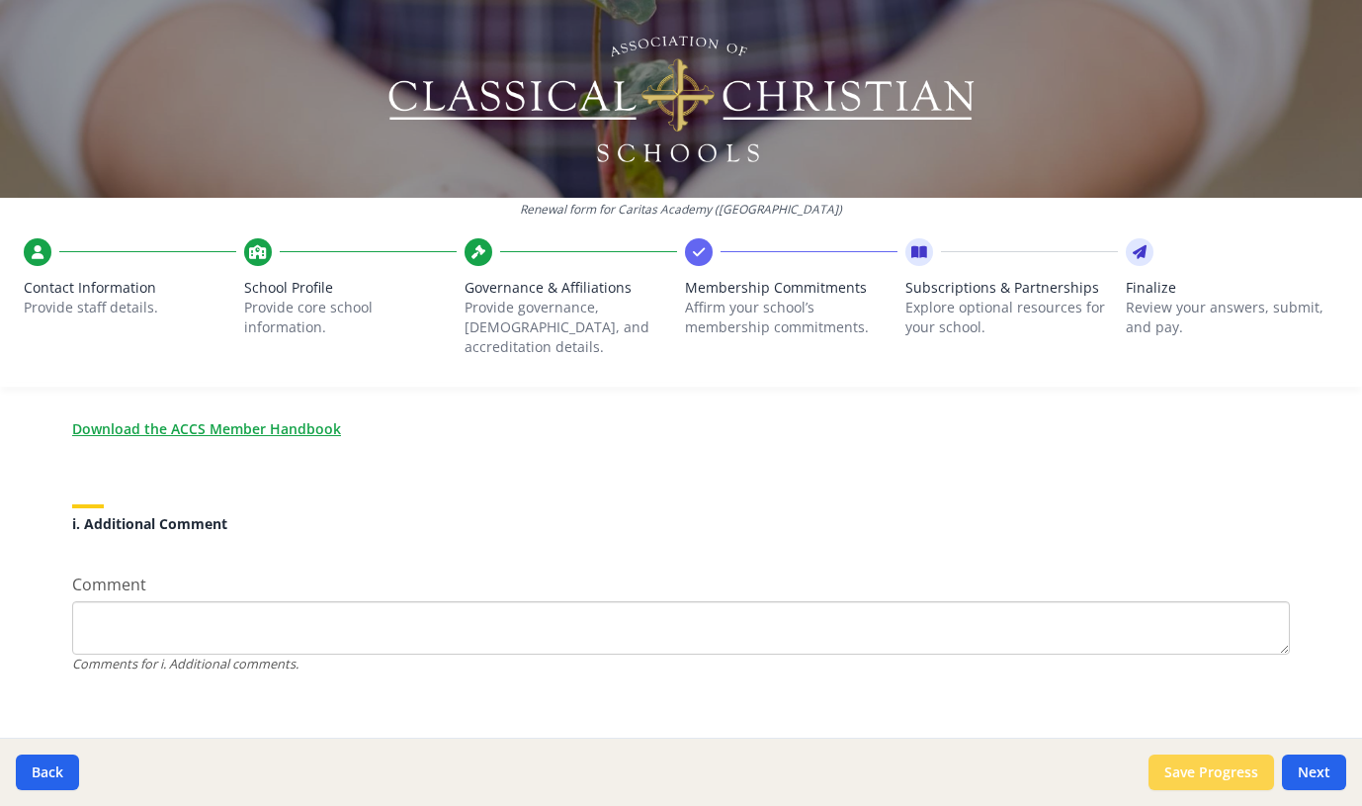
click at [1224, 770] on button "Save Progress" at bounding box center [1212, 772] width 126 height 36
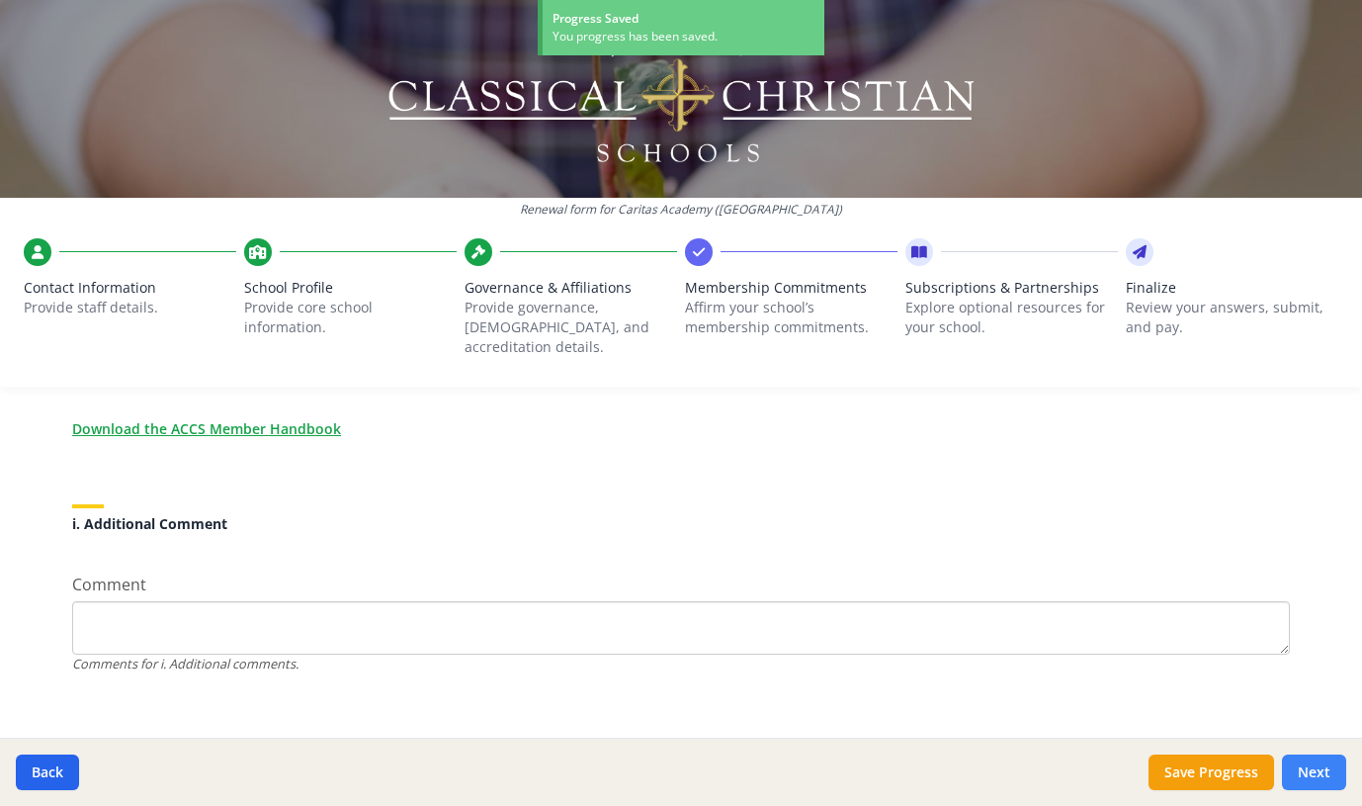
click at [1306, 764] on button "Next" at bounding box center [1314, 772] width 64 height 36
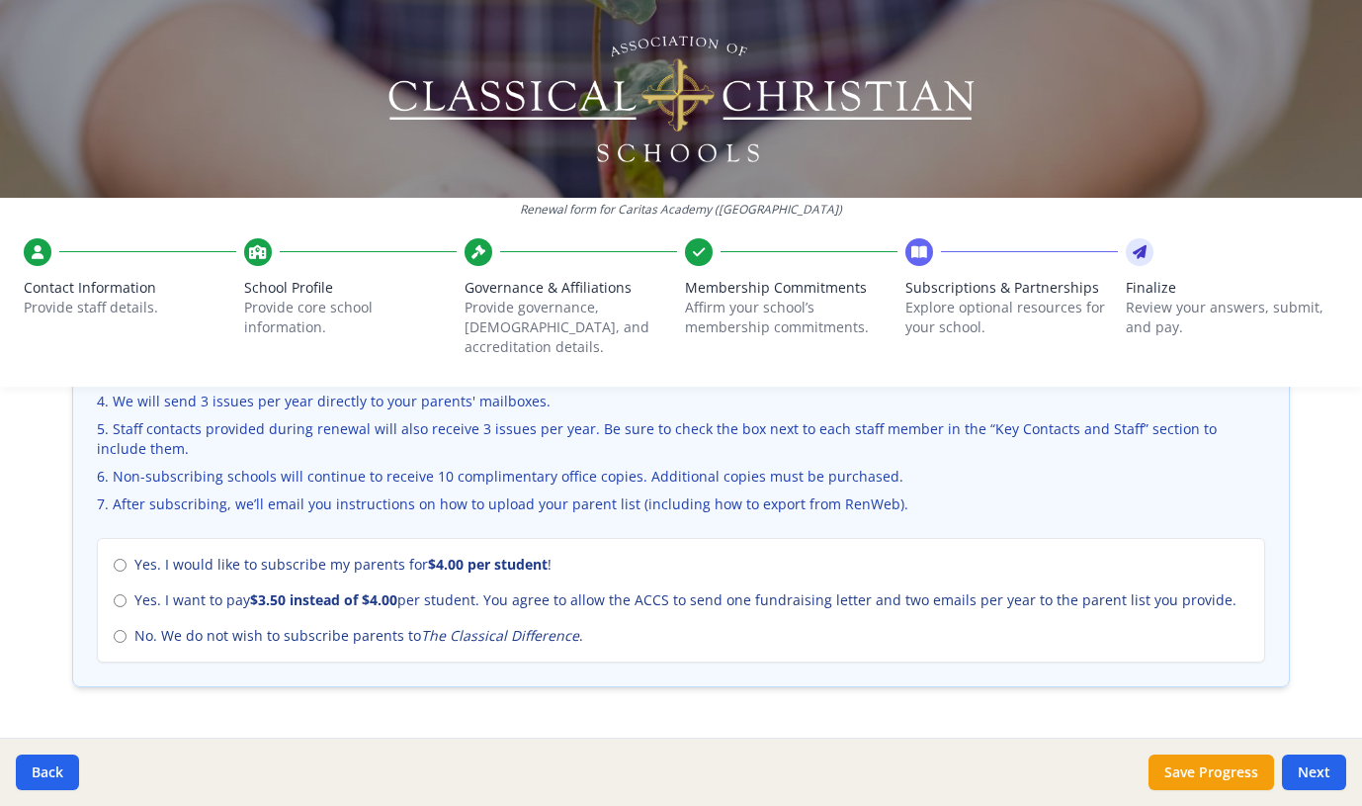
scroll to position [895, 0]
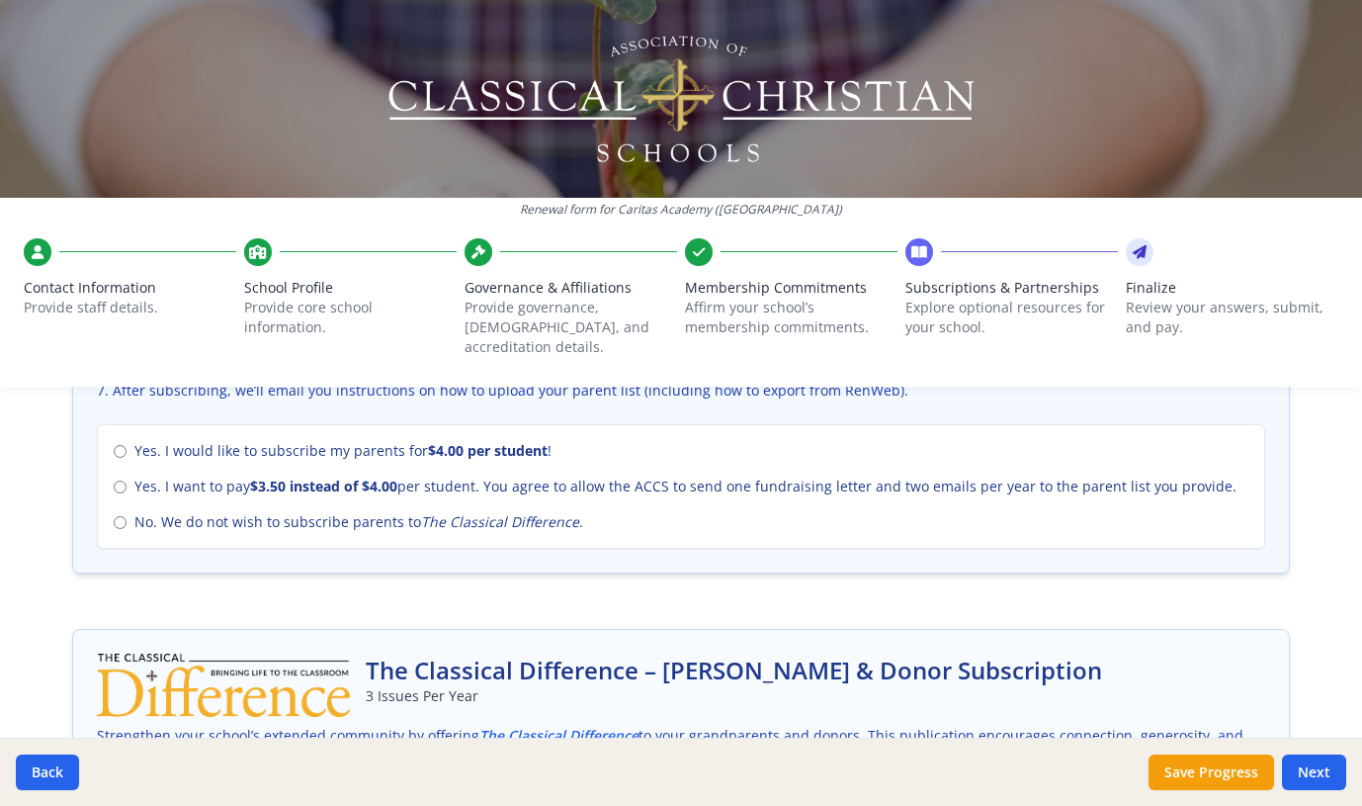
click at [97, 474] on div "Yes. I would like to subscribe my parents for $4.00 per student ! Yes. I want t…" at bounding box center [681, 486] width 1169 height 125
click at [104, 466] on div "Yes. I would like to subscribe my parents for $4.00 per student ! Yes. I want t…" at bounding box center [681, 486] width 1169 height 125
click at [114, 480] on input "Yes. I want to pay $3.50 instead of $4.00 per student. You agree to allow the A…" at bounding box center [120, 486] width 13 height 13
radio input "true"
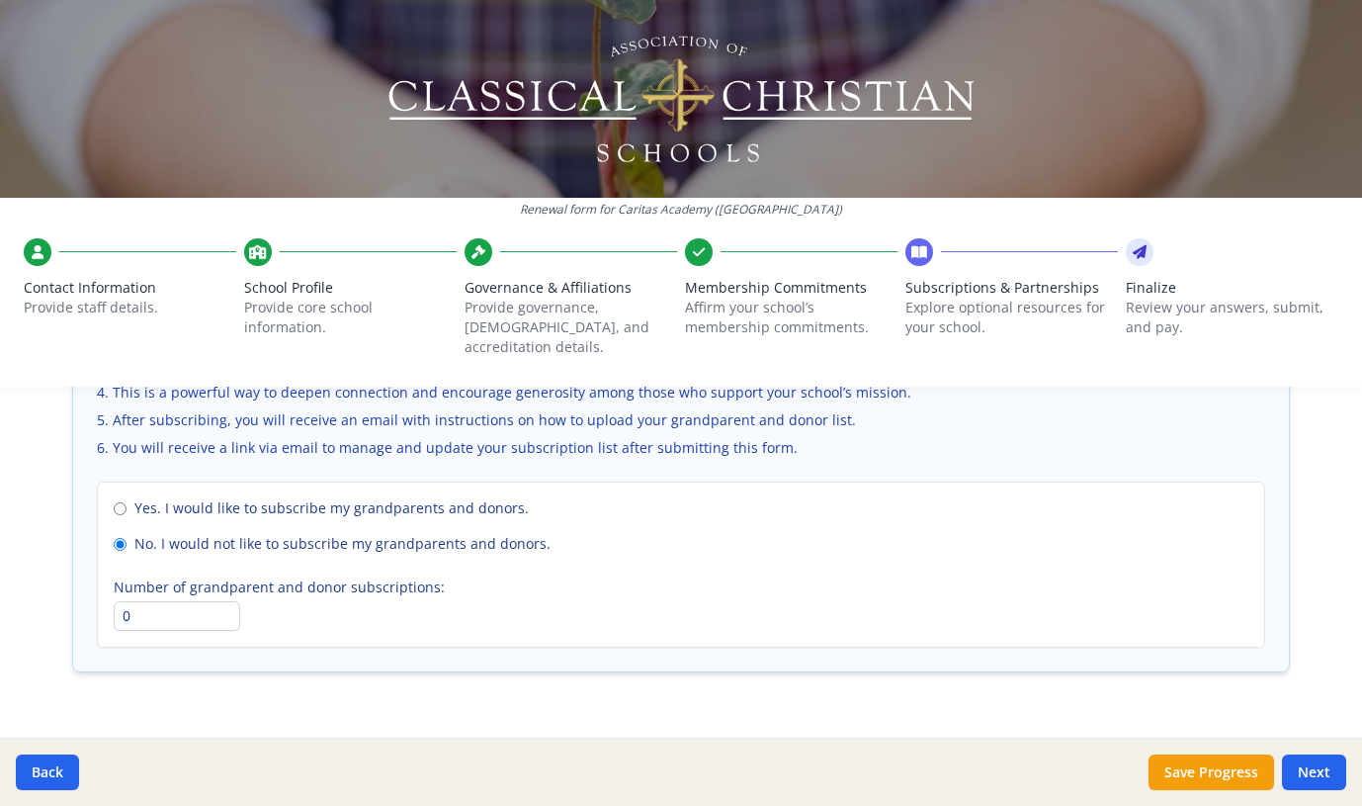
scroll to position [1453, 0]
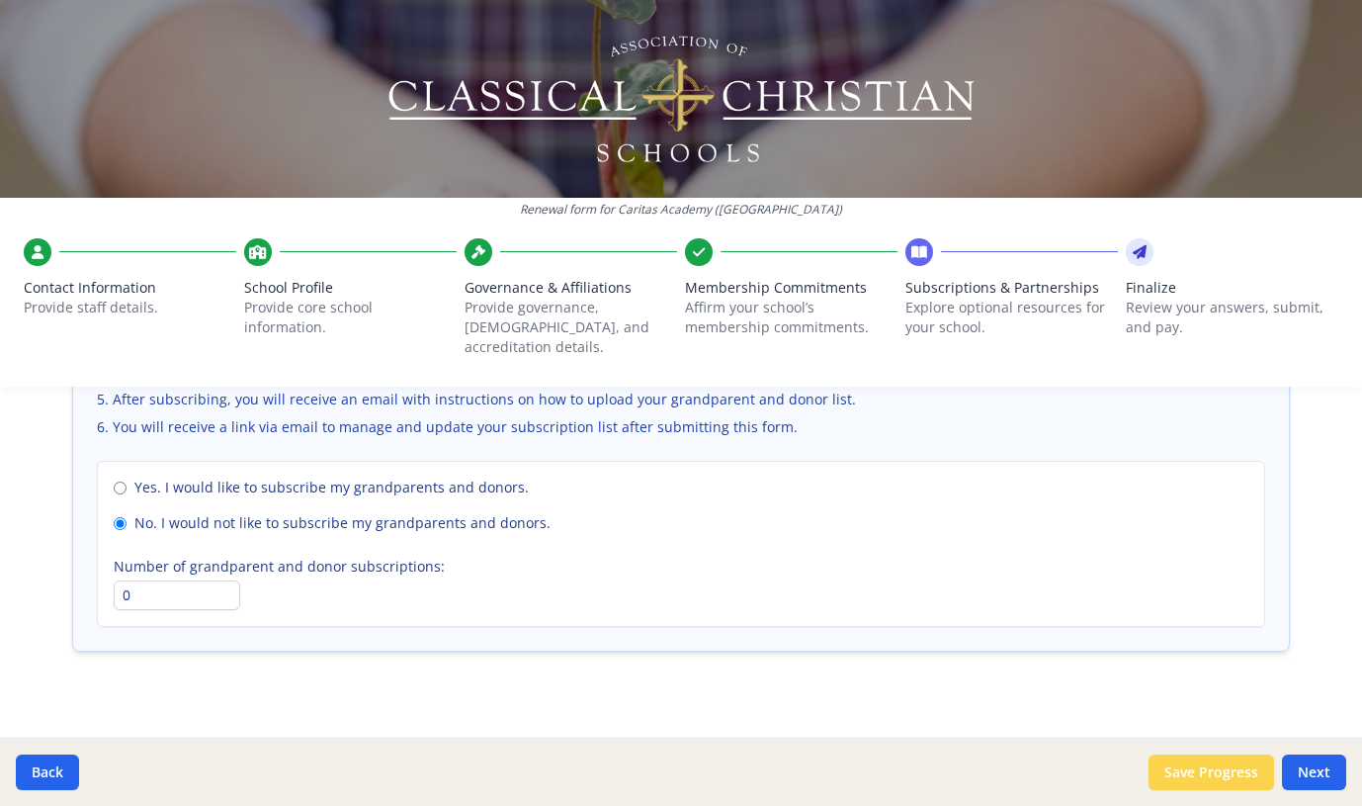
click at [1219, 754] on button "Save Progress" at bounding box center [1212, 772] width 126 height 36
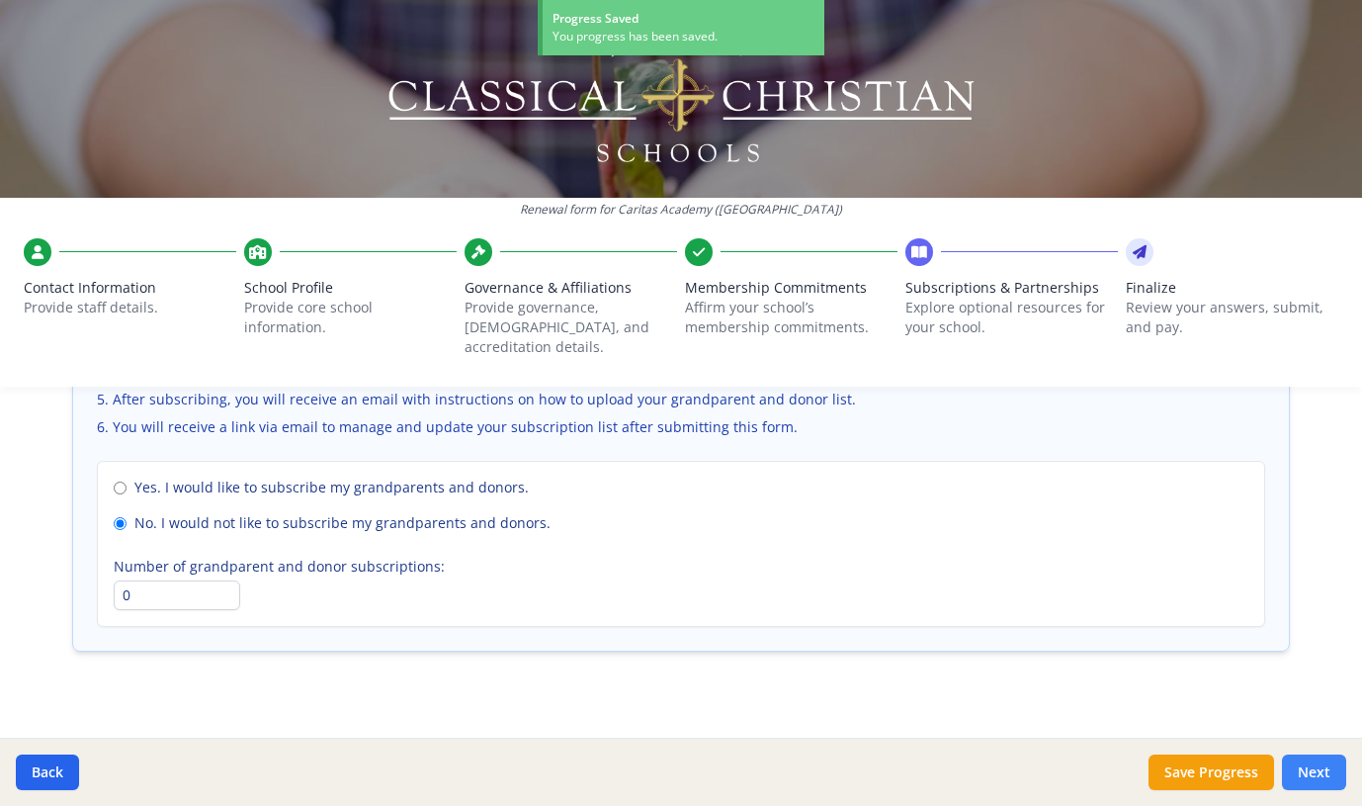
click at [1323, 772] on button "Next" at bounding box center [1314, 772] width 64 height 36
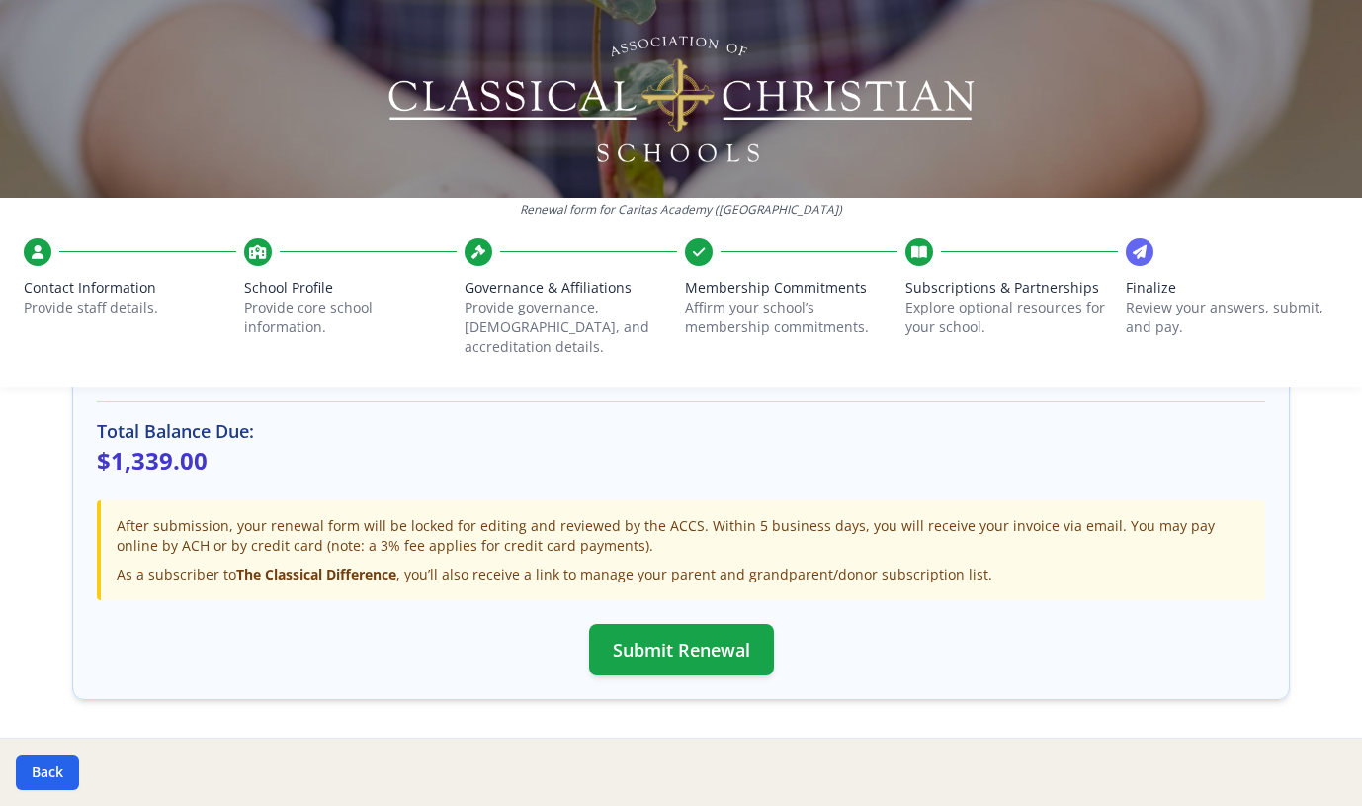
scroll to position [619, 0]
click at [38, 767] on button "Back" at bounding box center [47, 772] width 63 height 36
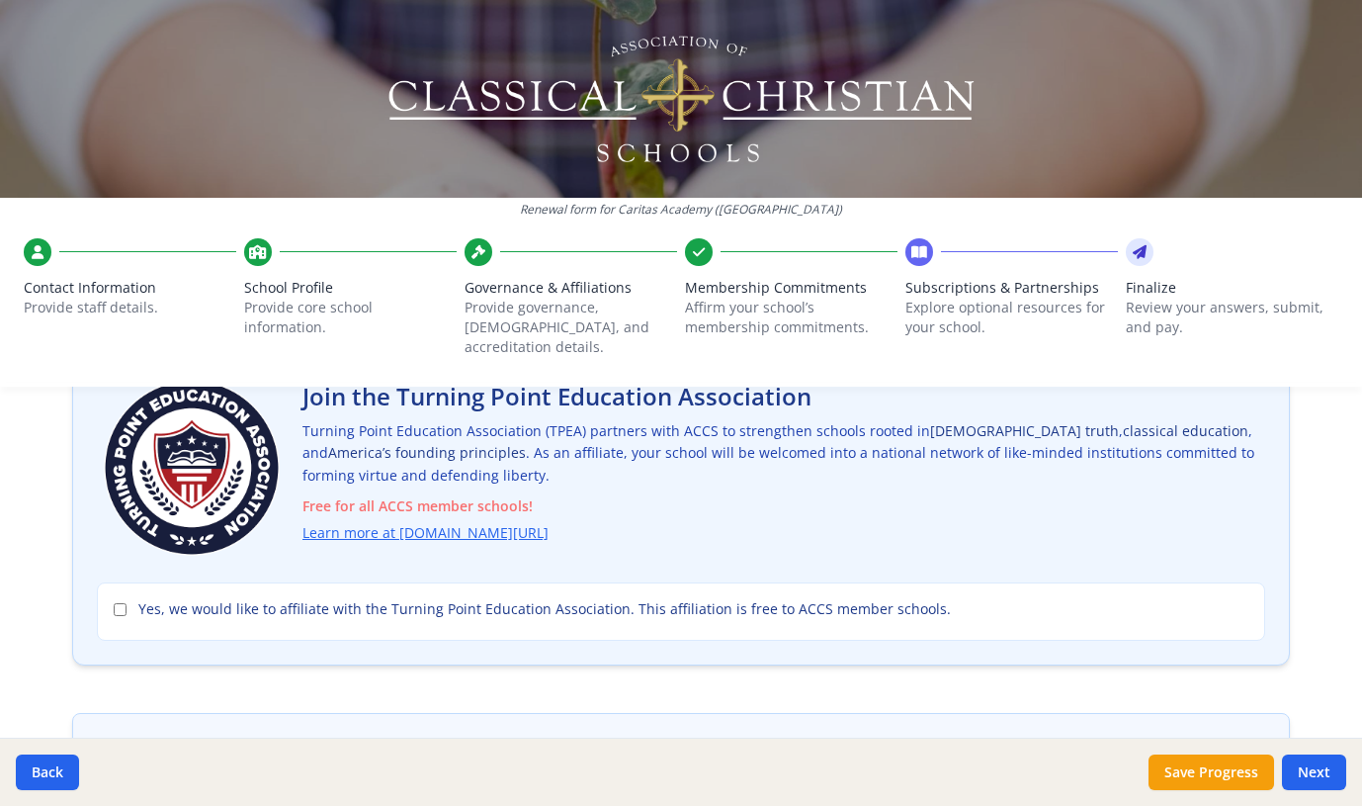
scroll to position [161, 0]
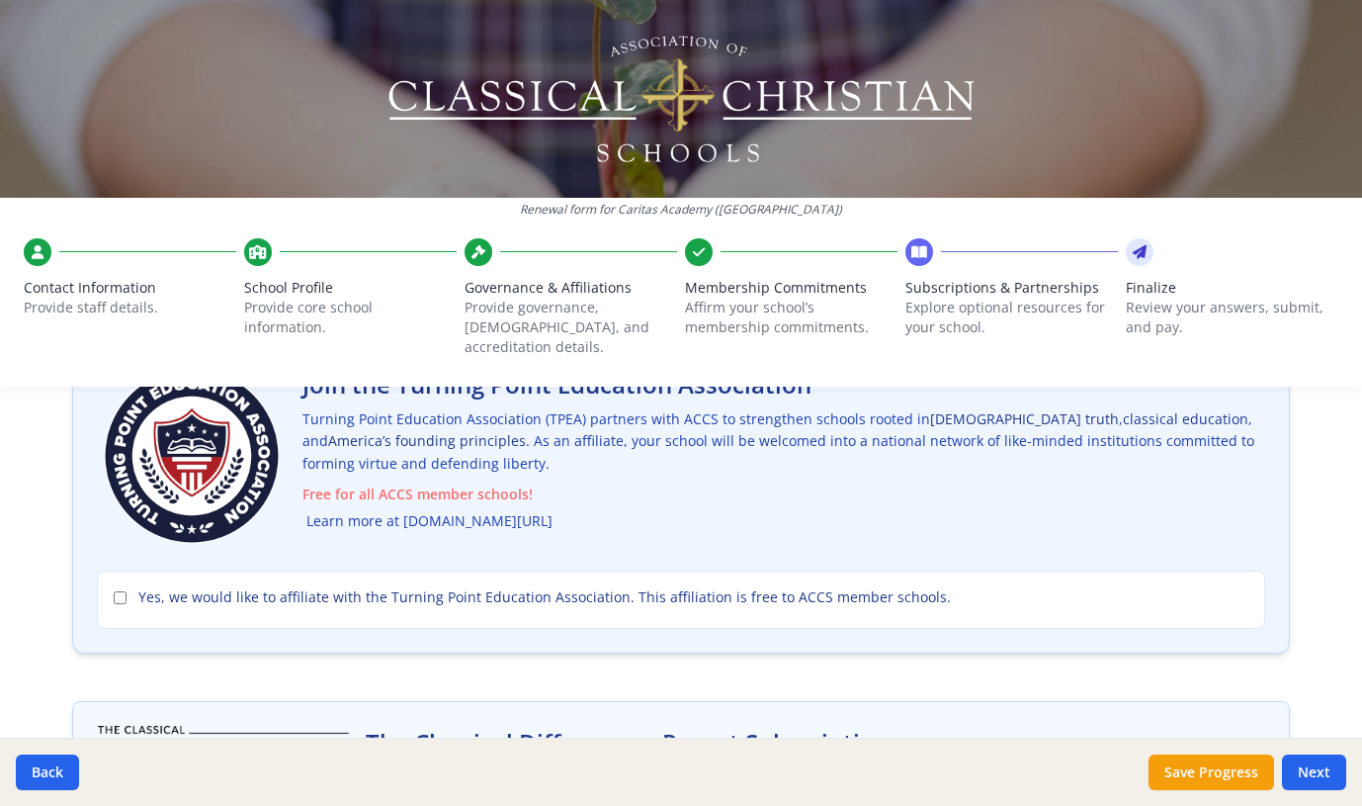
click at [412, 510] on link "Learn more at turningpointed.com/accs" at bounding box center [429, 521] width 246 height 23
click at [502, 587] on span "Yes, we would like to affiliate with the Turning Point Education Association. T…" at bounding box center [544, 597] width 813 height 20
click at [127, 591] on input "Yes, we would like to affiliate with the Turning Point Education Association. T…" at bounding box center [120, 597] width 13 height 13
checkbox input "true"
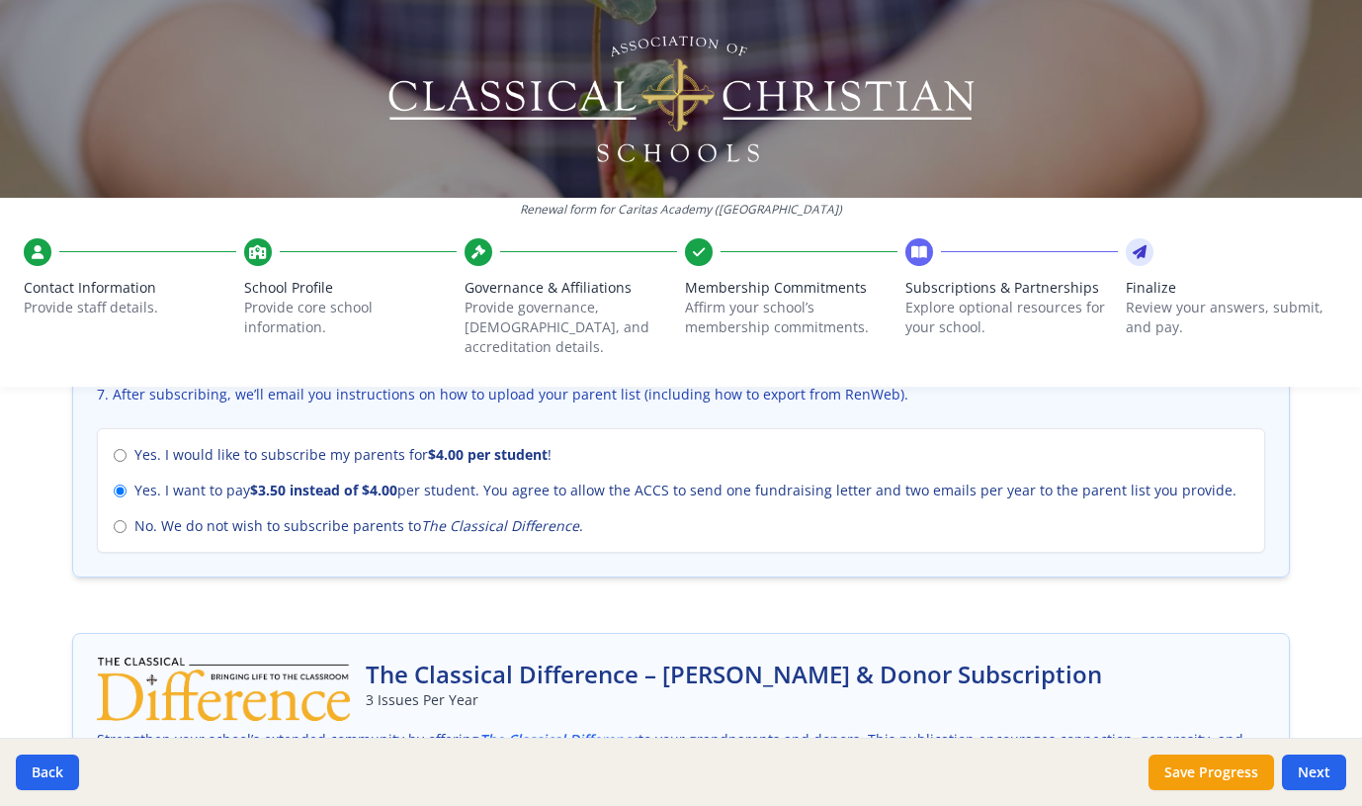
scroll to position [1453, 0]
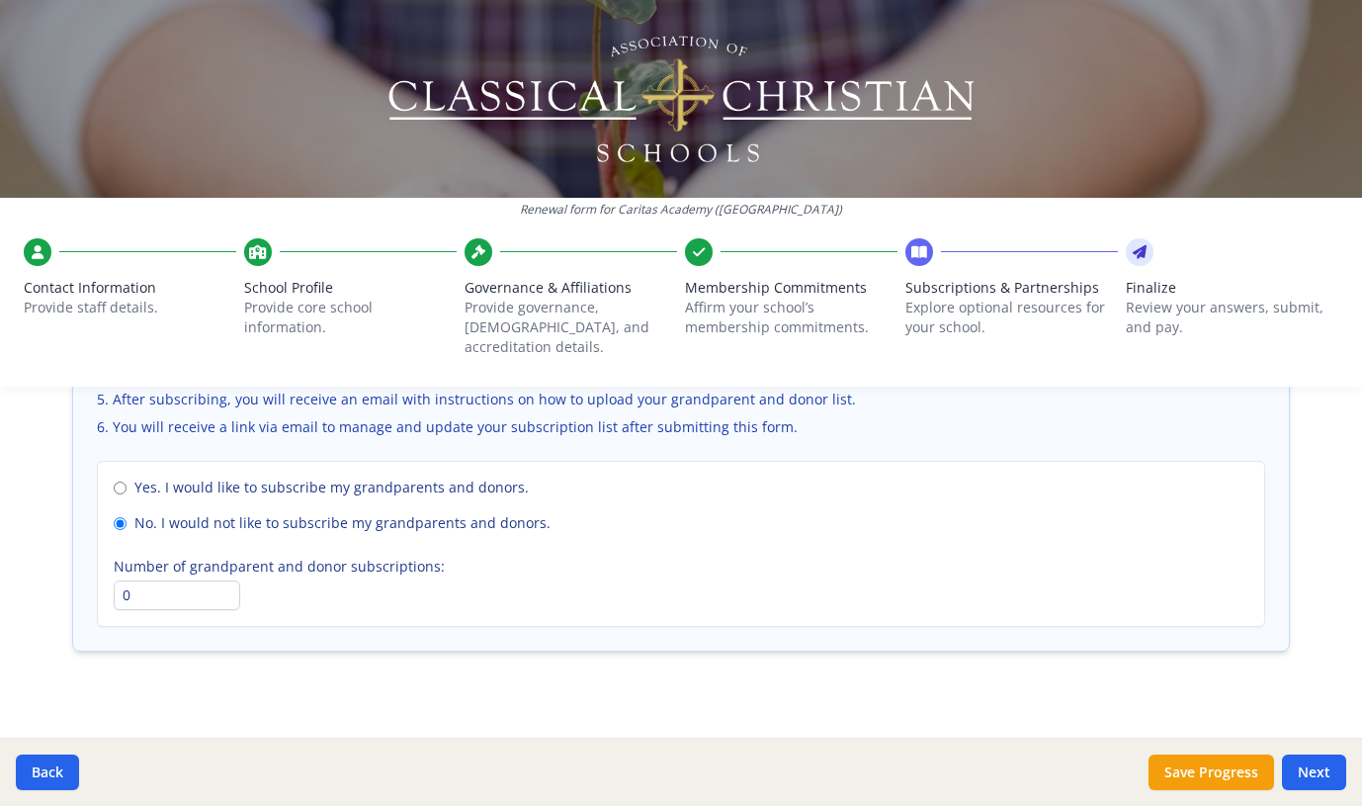
click at [1319, 771] on button "Next" at bounding box center [1314, 772] width 64 height 36
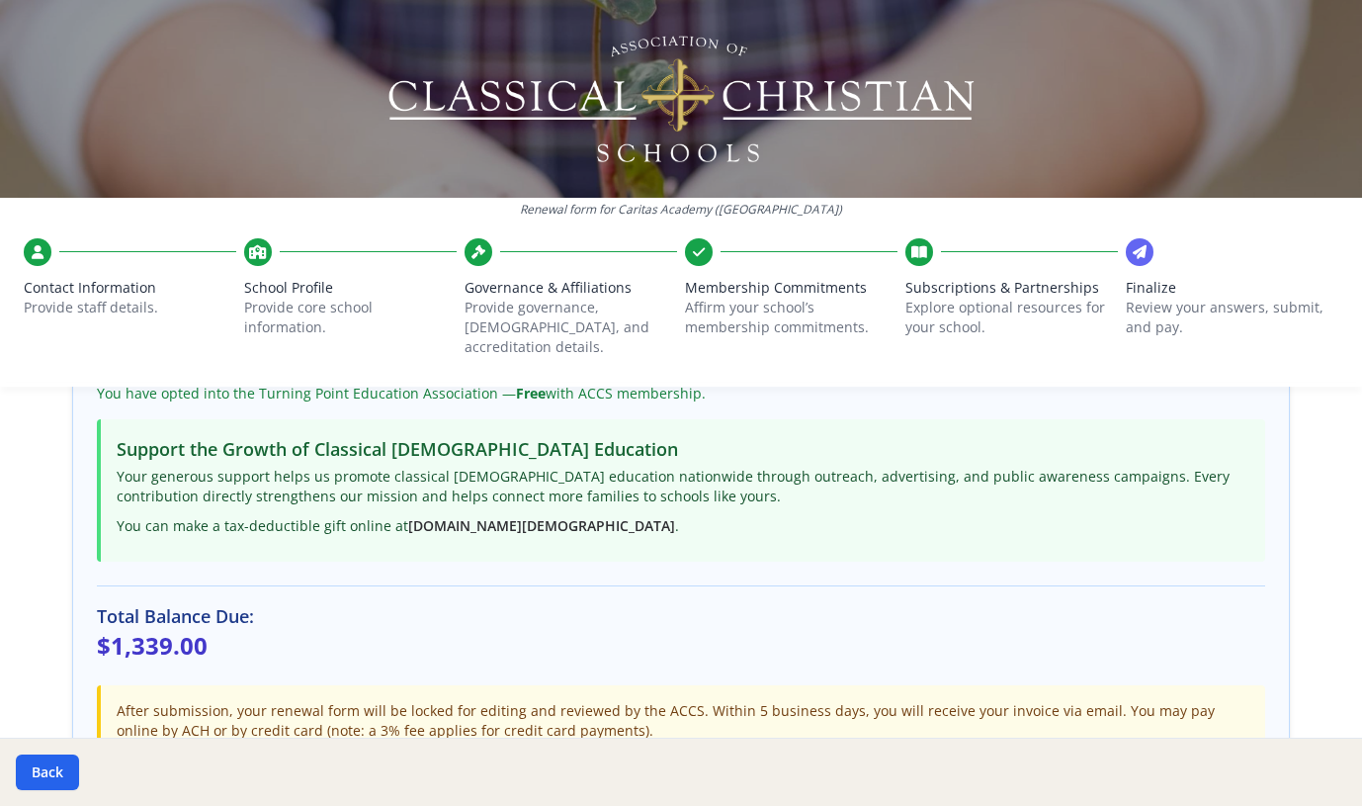
scroll to position [667, 0]
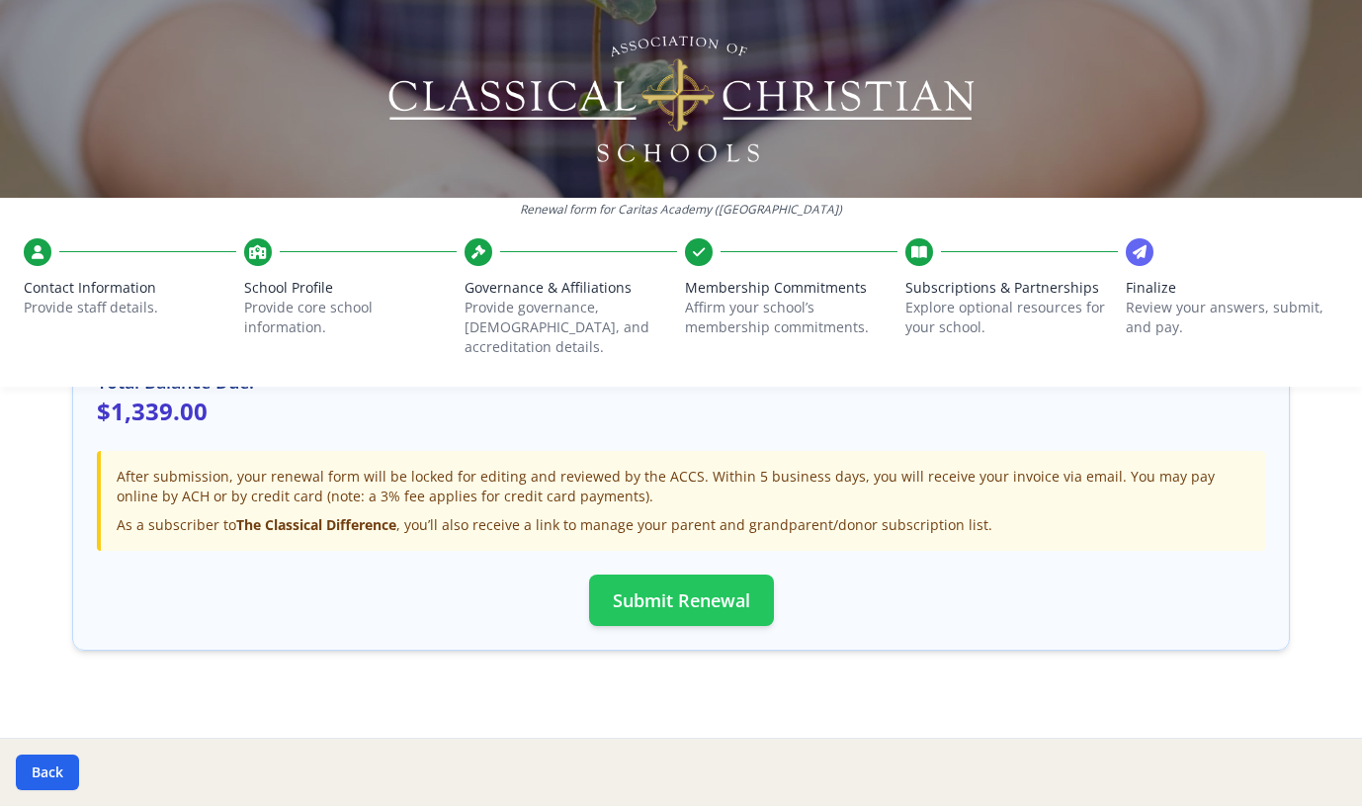
click at [664, 574] on button "Submit Renewal" at bounding box center [681, 599] width 185 height 51
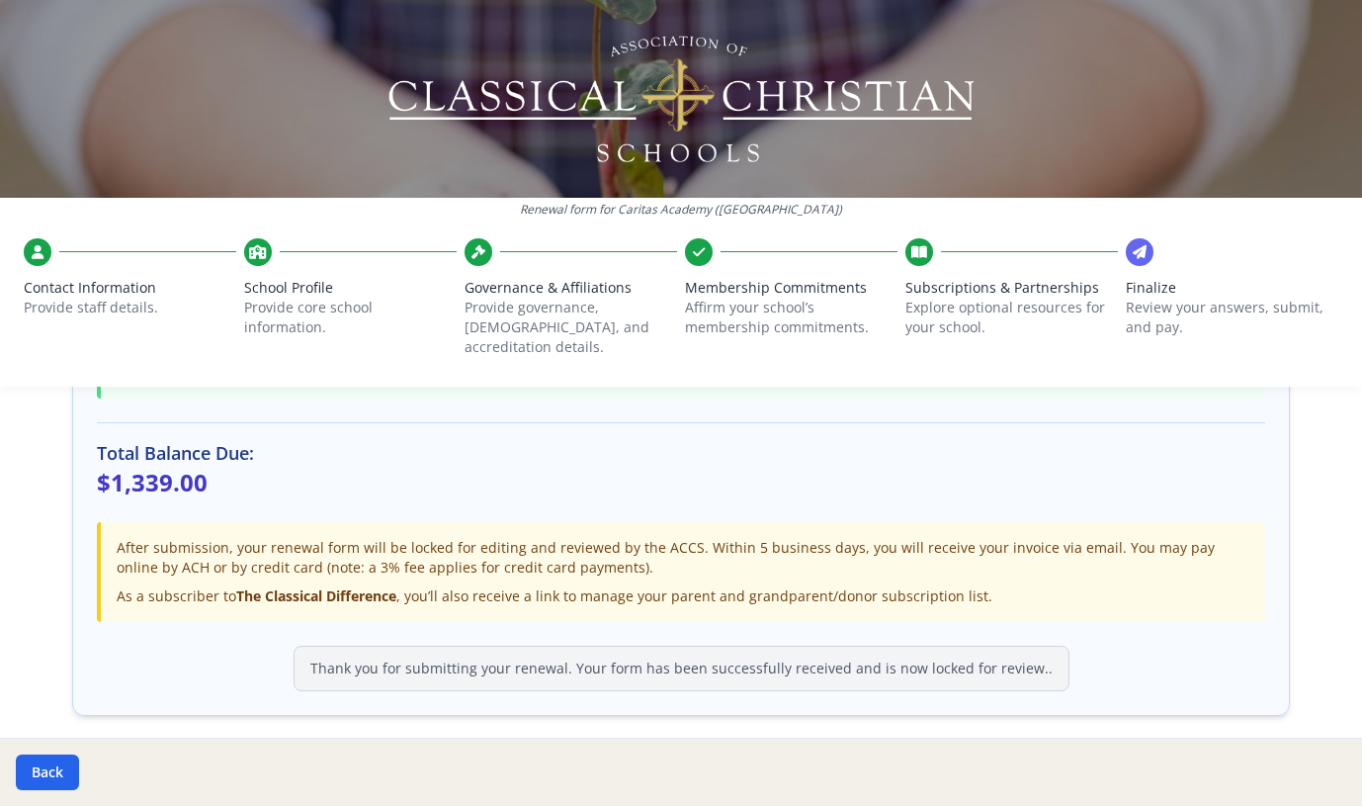
scroll to position [596, 0]
